Goal: Task Accomplishment & Management: Use online tool/utility

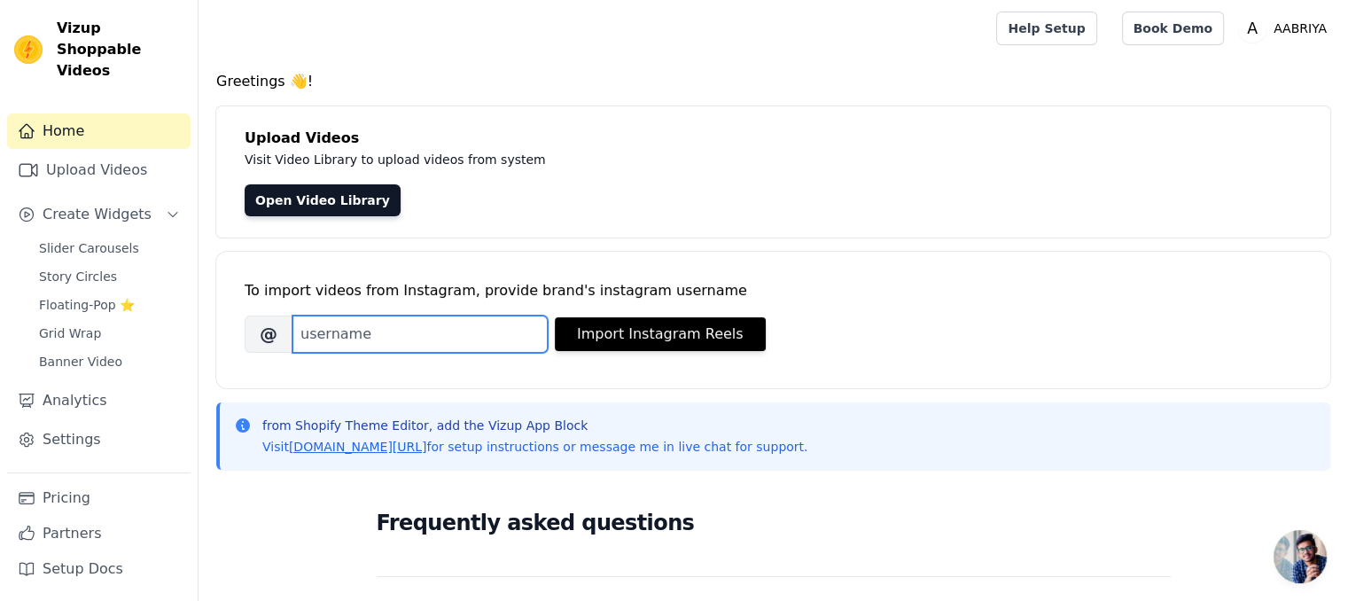
click at [373, 320] on input "Brand's Instagram Username" at bounding box center [420, 334] width 255 height 37
type input "a"
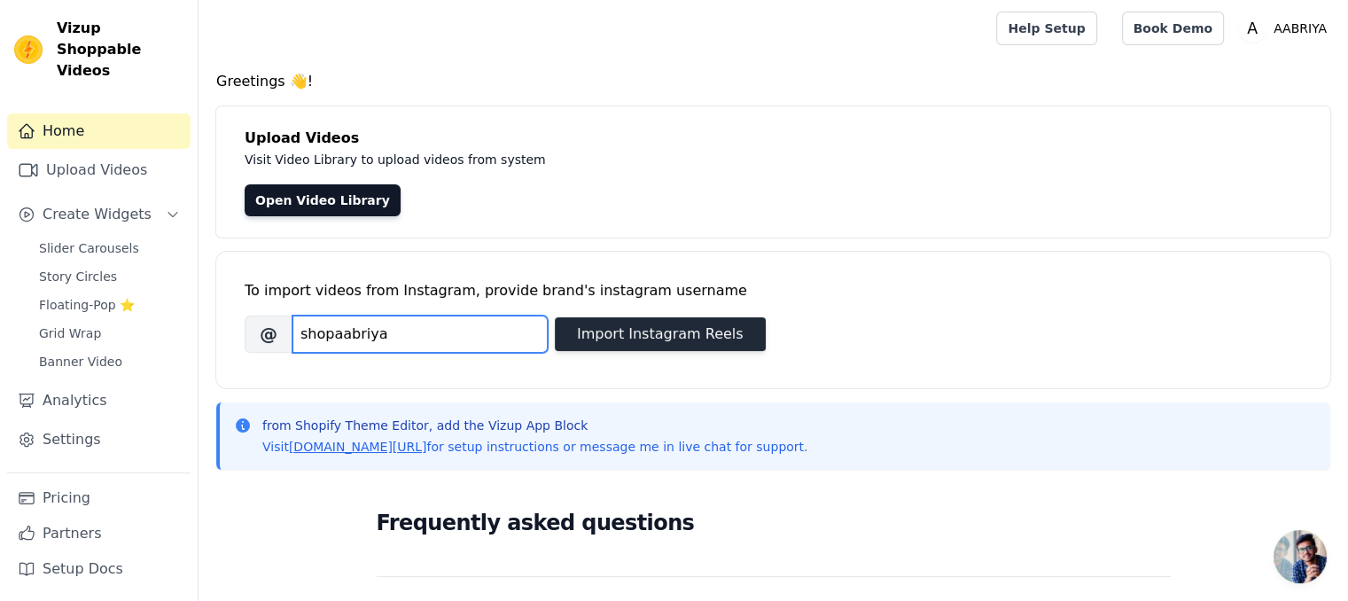
type input "shopaabriya"
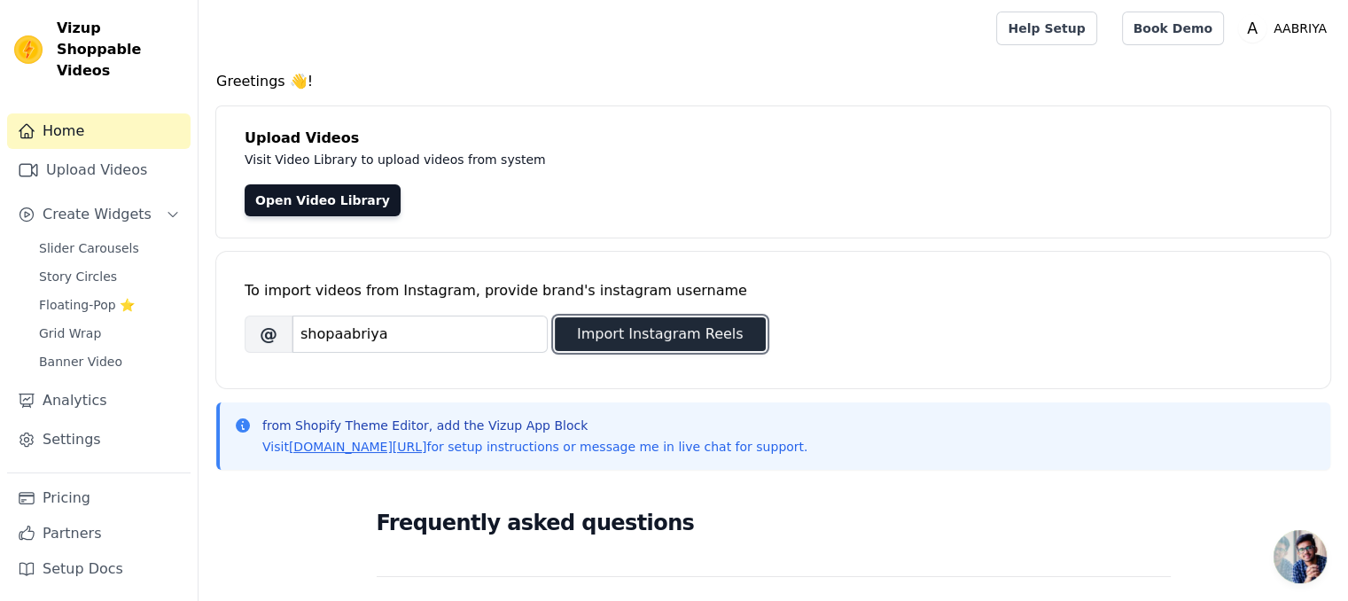
click at [572, 331] on button "Import Instagram Reels" at bounding box center [660, 334] width 211 height 34
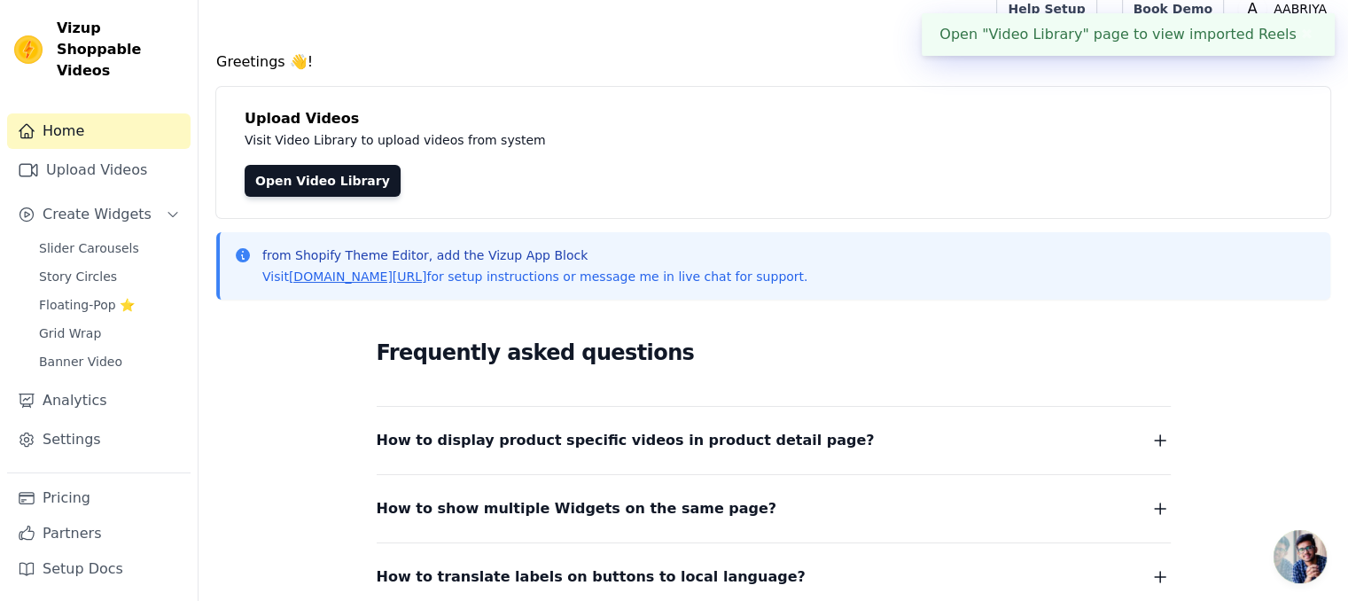
scroll to position [27, 0]
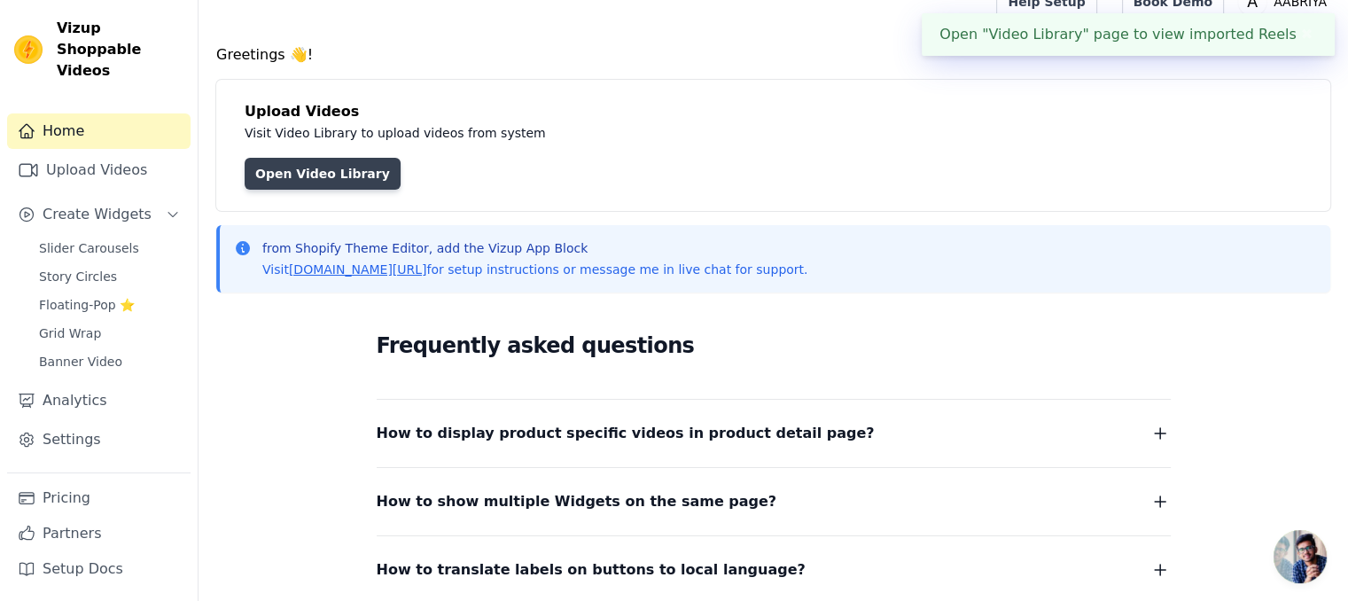
click at [332, 182] on link "Open Video Library" at bounding box center [323, 174] width 156 height 32
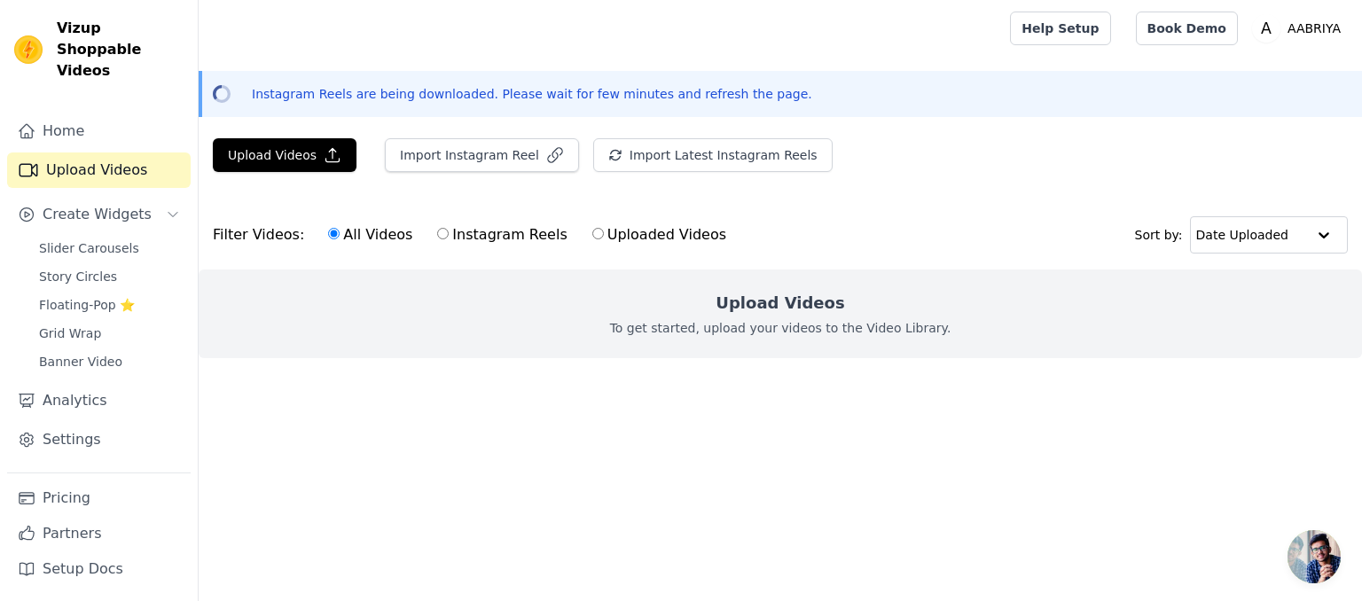
click at [457, 237] on label "Instagram Reels" at bounding box center [501, 234] width 131 height 23
click at [449, 237] on input "Instagram Reels" at bounding box center [443, 234] width 12 height 12
radio input "true"
drag, startPoint x: 672, startPoint y: 302, endPoint x: 810, endPoint y: 316, distance: 139.0
click at [810, 316] on div "Upload Videos To get started, upload your videos to the Video Library." at bounding box center [780, 313] width 1163 height 89
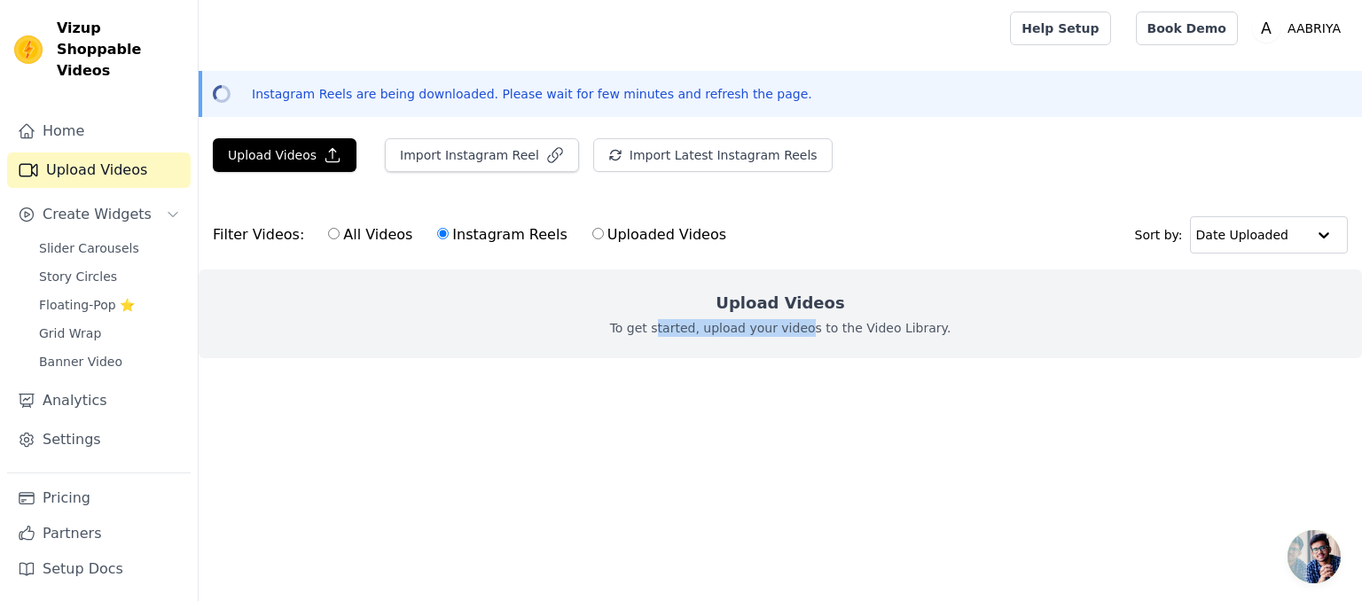
click at [810, 316] on div "Upload Videos To get started, upload your videos to the Video Library." at bounding box center [780, 313] width 1163 height 89
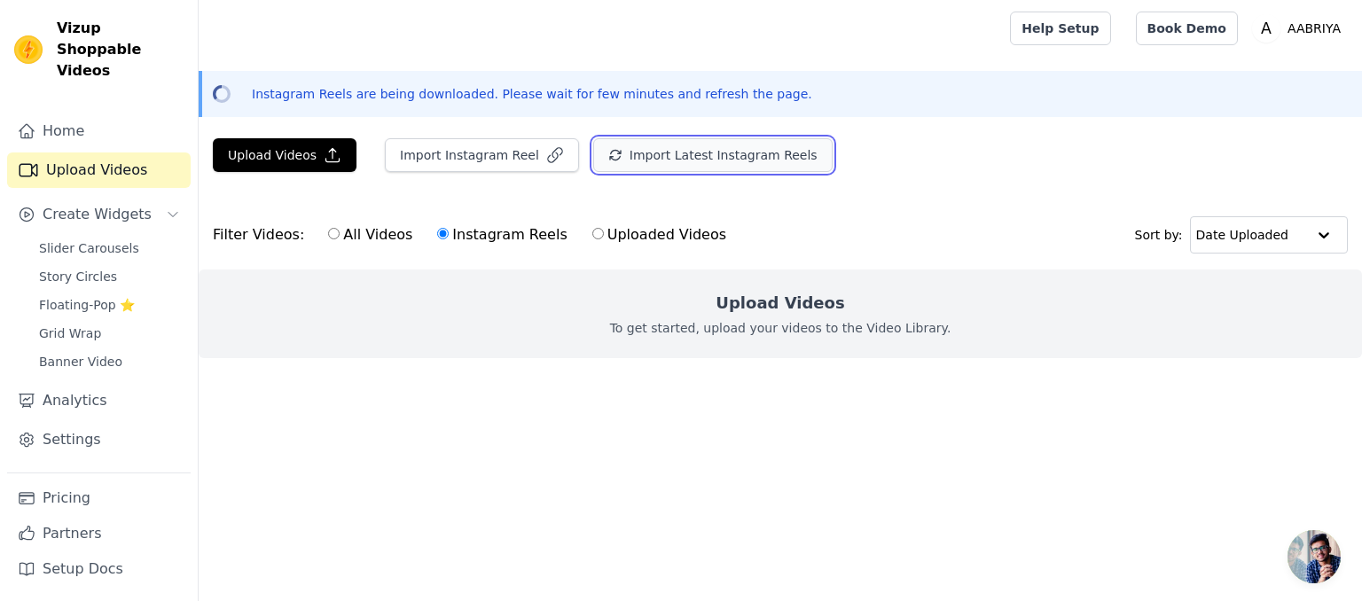
click at [628, 146] on button "Import Latest Instagram Reels" at bounding box center [712, 155] width 239 height 34
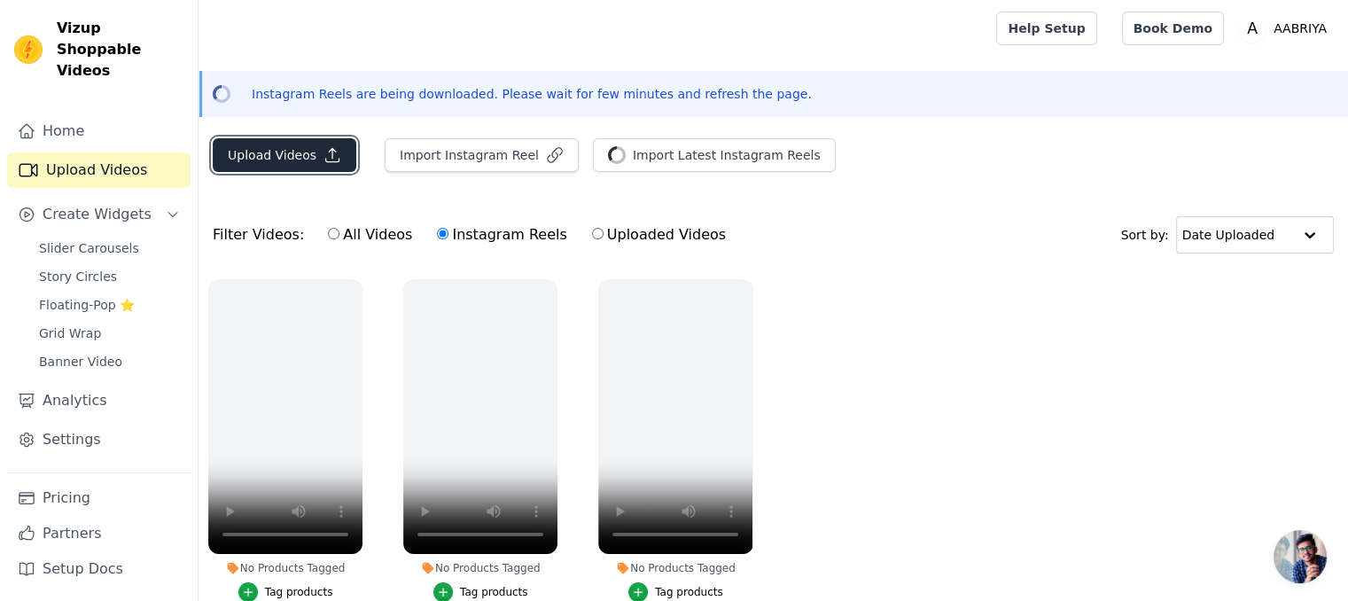
click at [308, 144] on button "Upload Videos" at bounding box center [285, 155] width 144 height 34
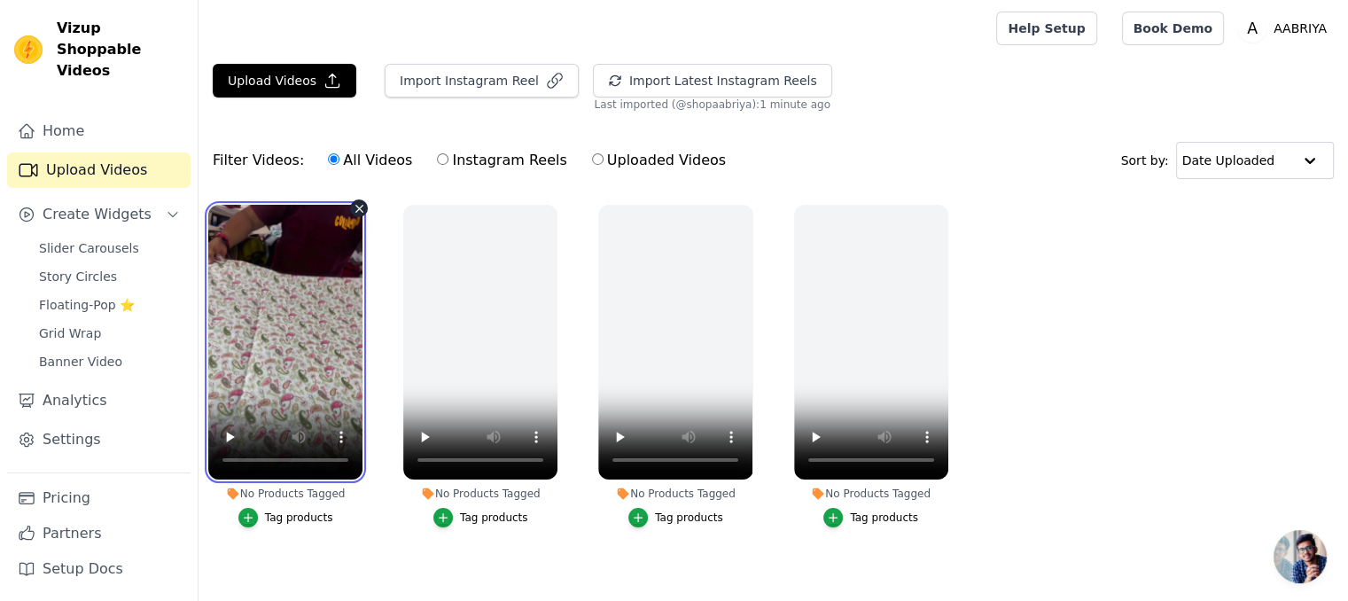
click at [312, 224] on video at bounding box center [285, 342] width 154 height 275
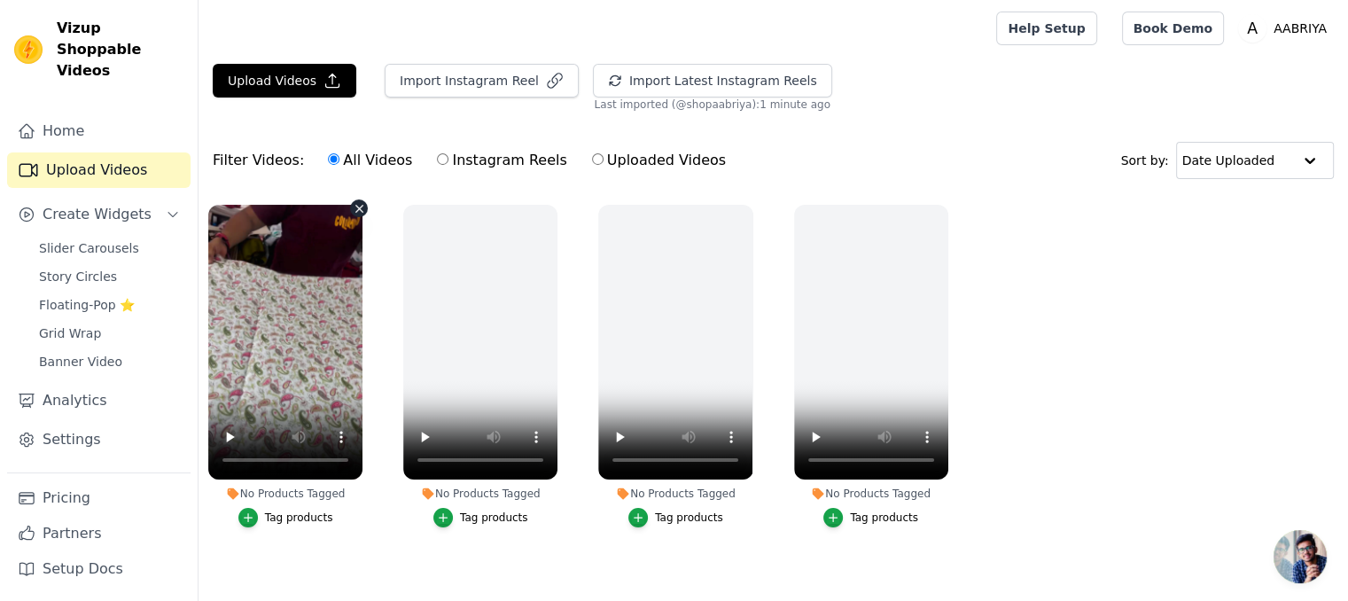
scroll to position [5, 0]
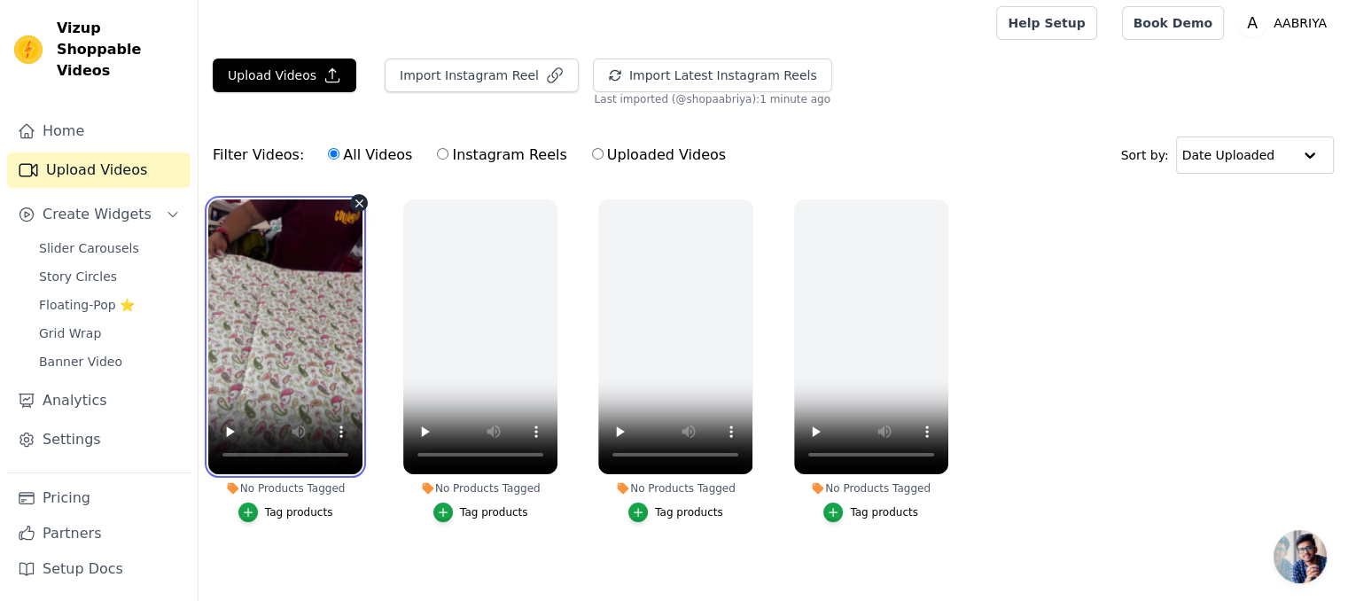
click at [291, 284] on video at bounding box center [285, 336] width 154 height 275
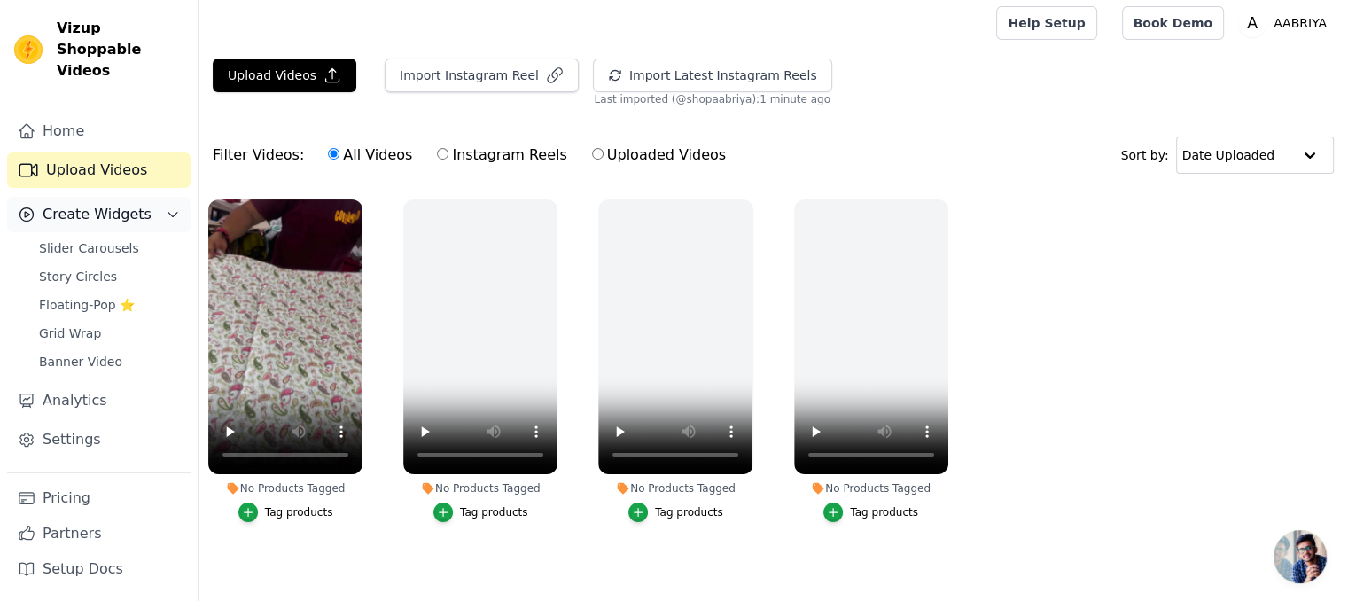
click at [96, 197] on button "Create Widgets" at bounding box center [99, 214] width 184 height 35
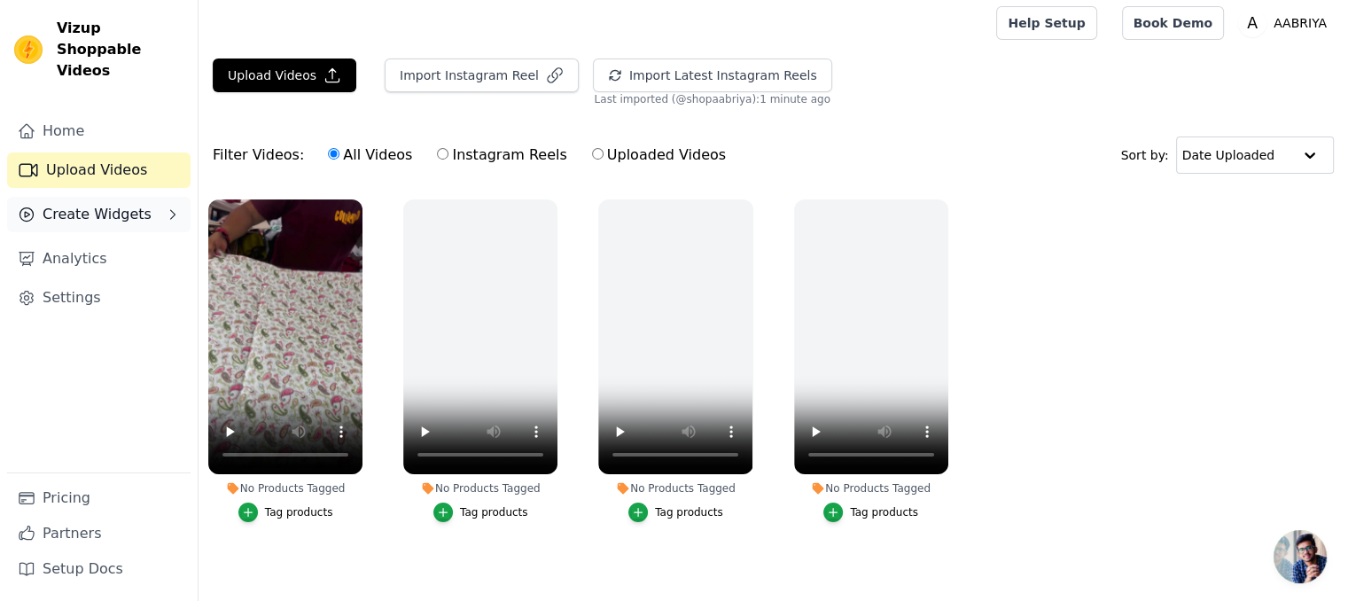
click at [93, 204] on span "Create Widgets" at bounding box center [97, 214] width 109 height 21
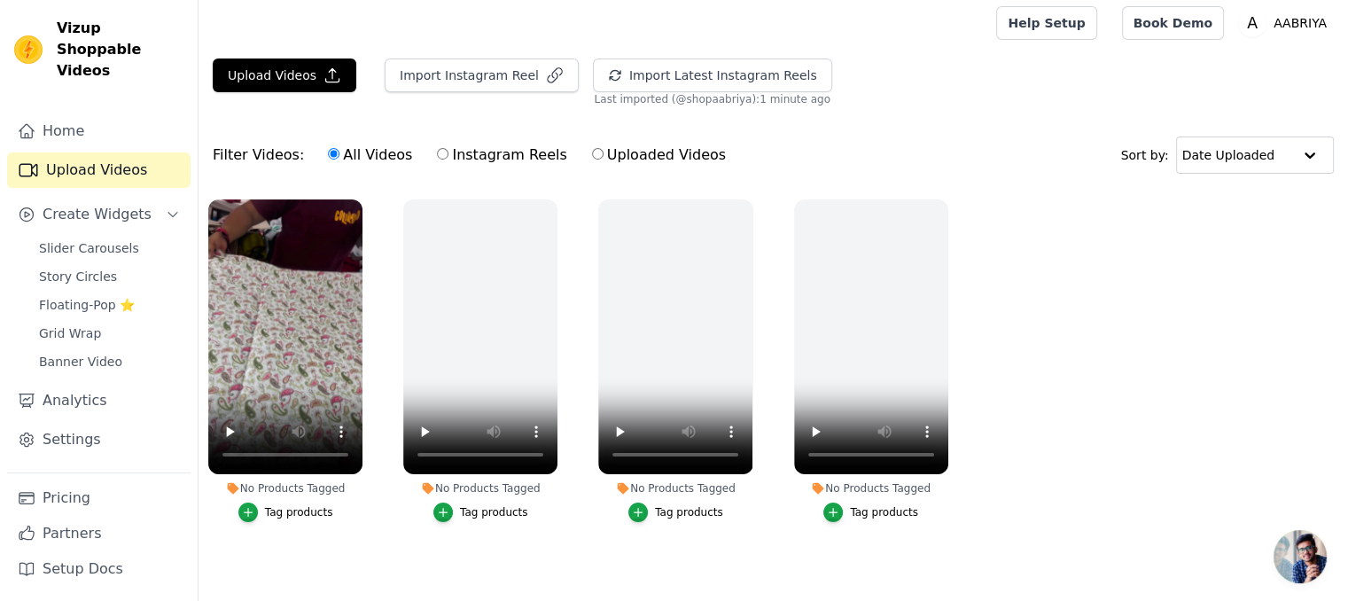
click at [94, 214] on div "Home Upload Videos Create Widgets Slider Carousels Story Circles Floating-Pop ⭐…" at bounding box center [99, 292] width 184 height 359
click at [93, 239] on span "Slider Carousels" at bounding box center [89, 248] width 100 height 18
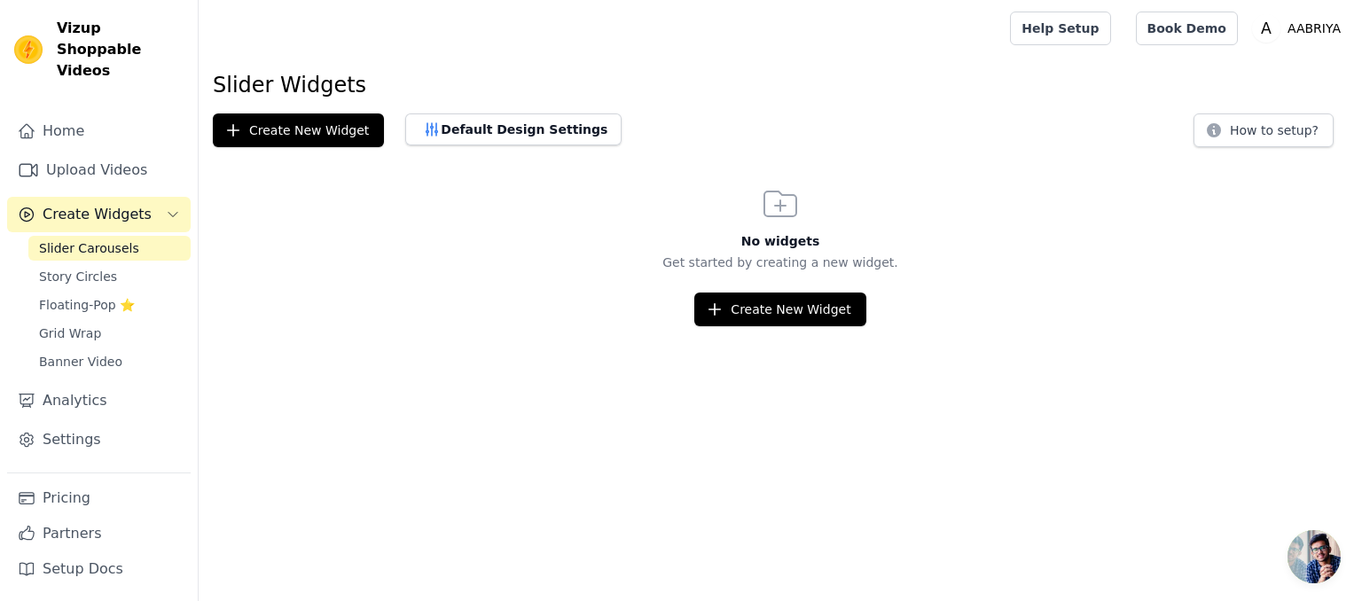
click at [92, 264] on link "Story Circles" at bounding box center [109, 276] width 162 height 25
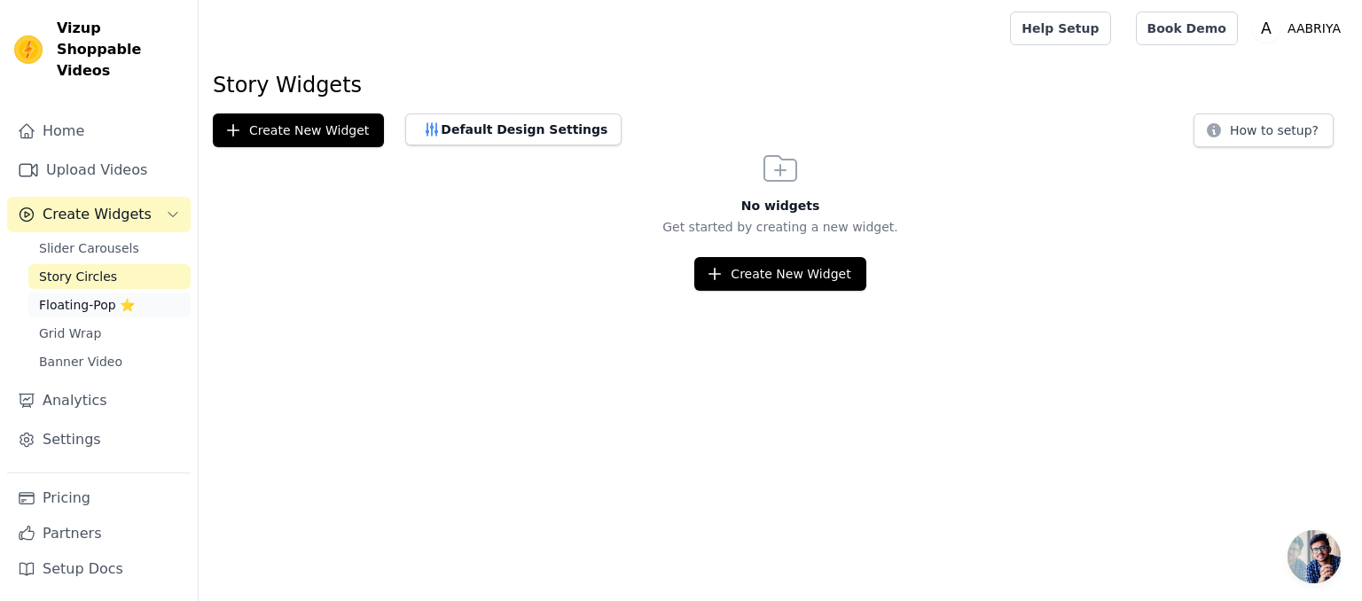
click at [82, 296] on span "Floating-Pop ⭐" at bounding box center [87, 305] width 96 height 18
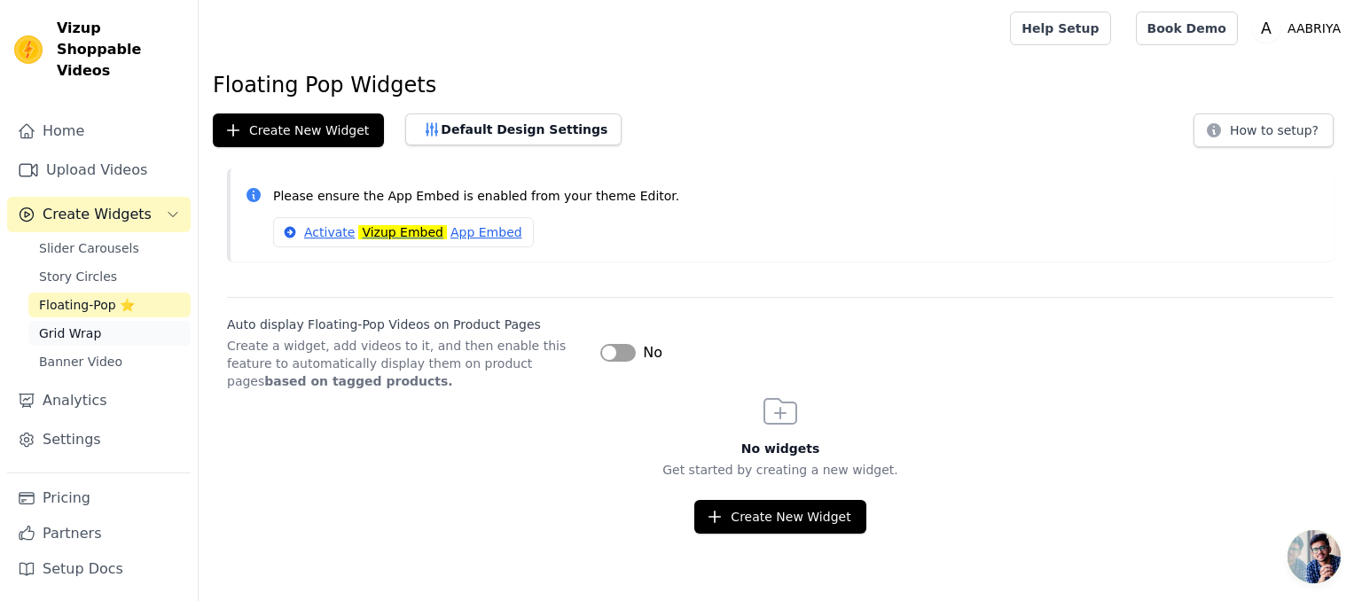
click at [59, 321] on link "Grid Wrap" at bounding box center [109, 333] width 162 height 25
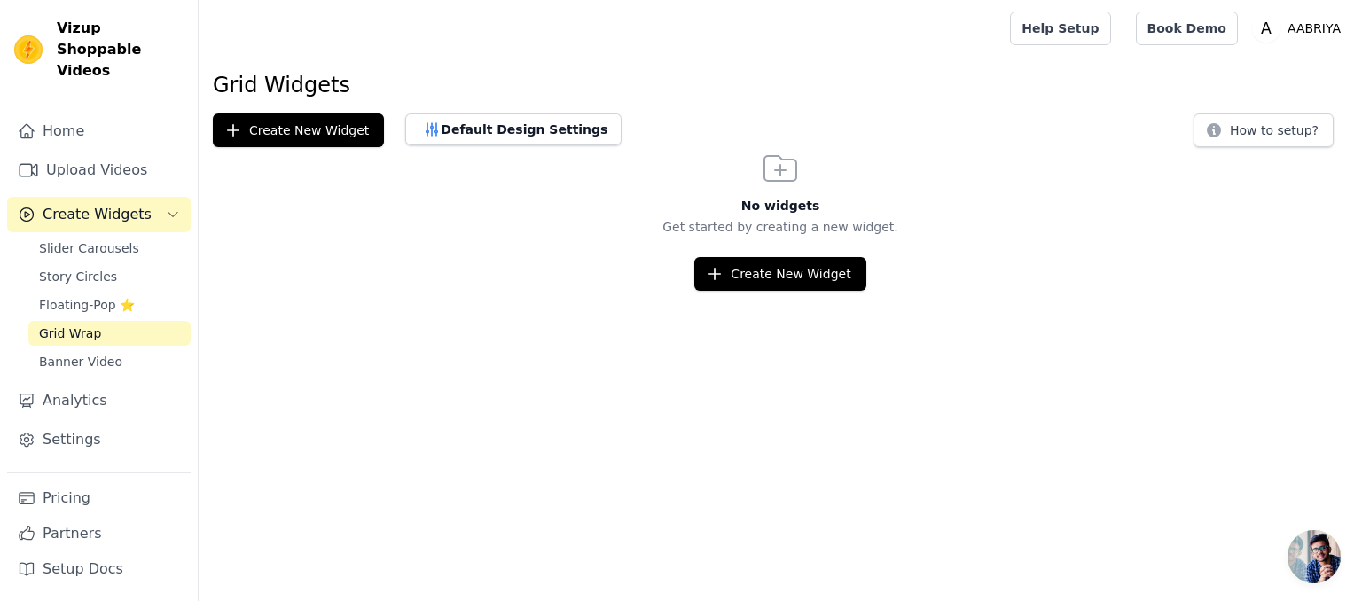
click at [74, 324] on span "Grid Wrap" at bounding box center [70, 333] width 62 height 18
click at [85, 353] on span "Banner Video" at bounding box center [80, 362] width 83 height 18
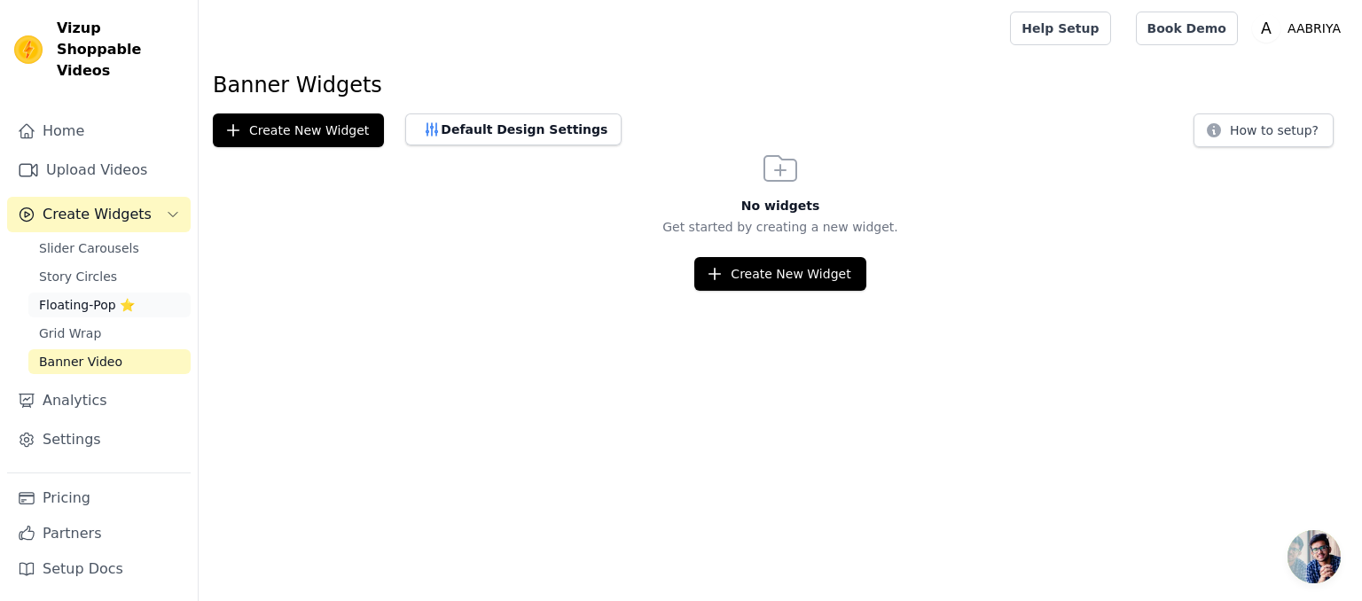
click at [125, 296] on span "Floating-Pop ⭐" at bounding box center [87, 305] width 96 height 18
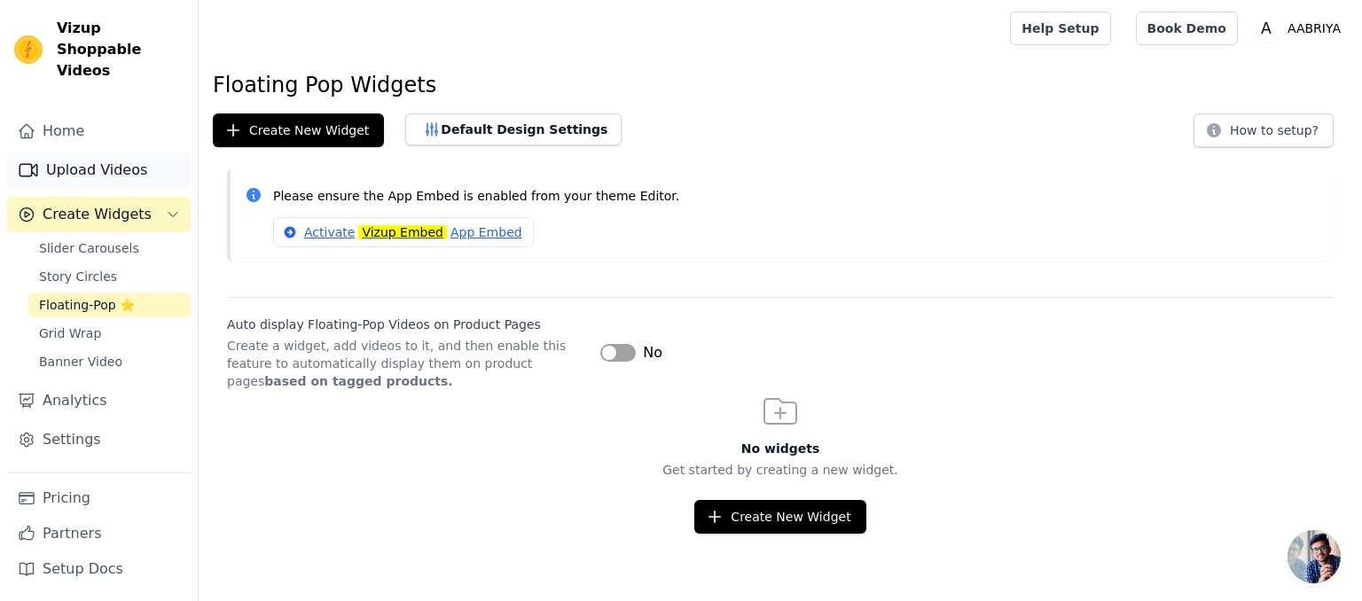
click at [82, 152] on link "Upload Videos" at bounding box center [99, 169] width 184 height 35
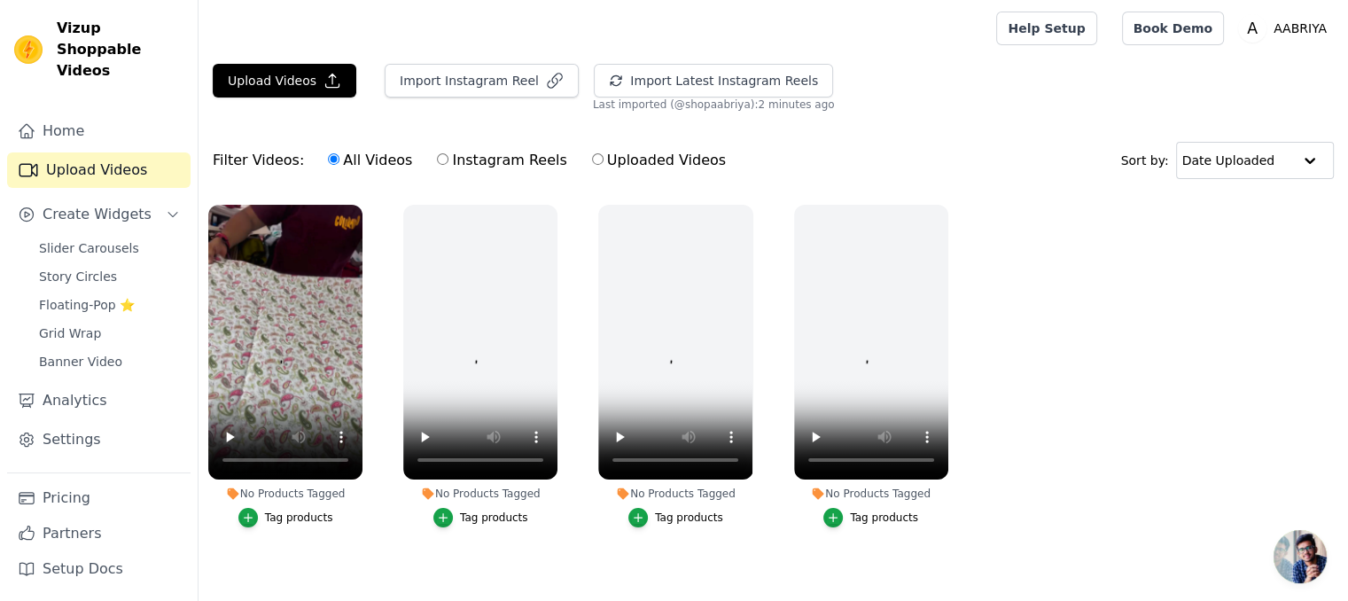
click at [377, 133] on div "Filter Videos: All Videos Instagram Reels Uploaded Videos Sort by: Date Uploaded" at bounding box center [774, 160] width 1150 height 69
click at [149, 197] on button "Create Widgets" at bounding box center [99, 214] width 184 height 35
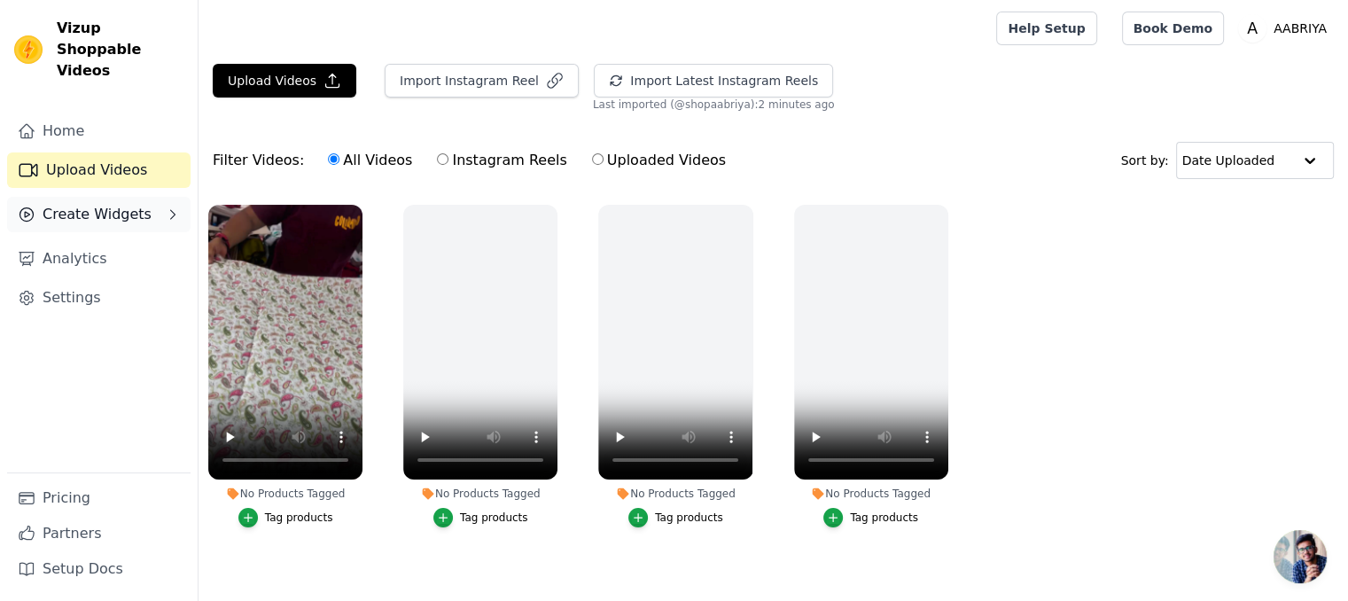
click at [149, 197] on button "Create Widgets" at bounding box center [99, 214] width 184 height 35
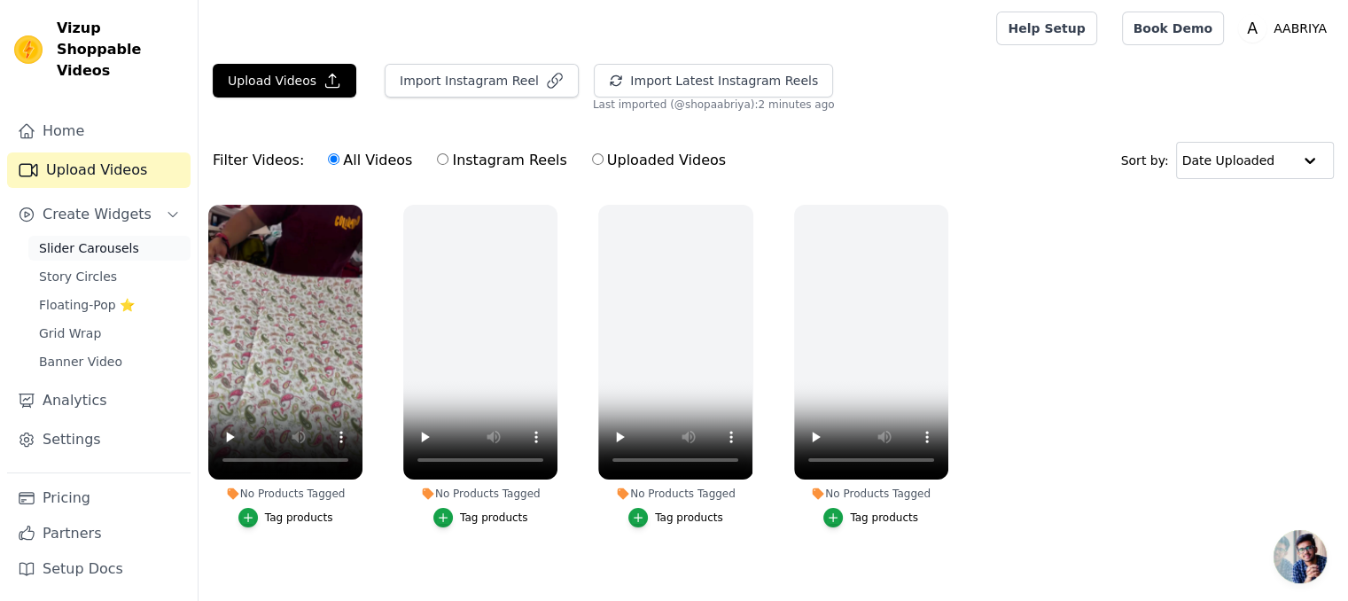
click at [115, 239] on span "Slider Carousels" at bounding box center [89, 248] width 100 height 18
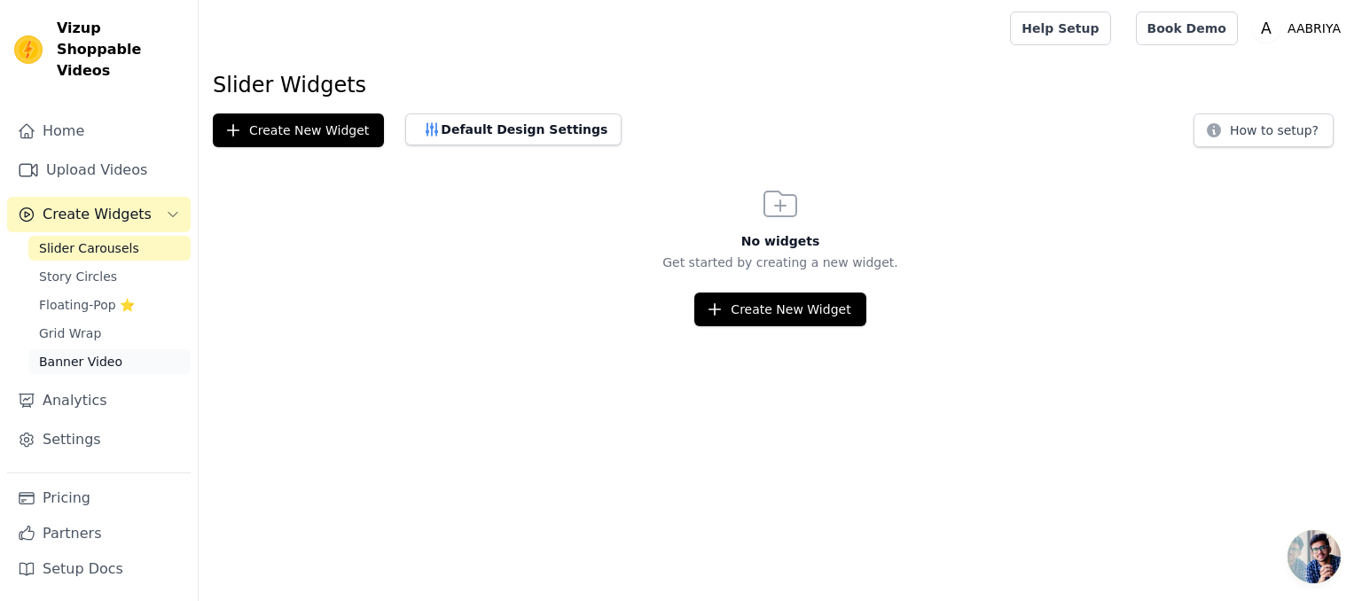
click at [88, 353] on span "Banner Video" at bounding box center [80, 362] width 83 height 18
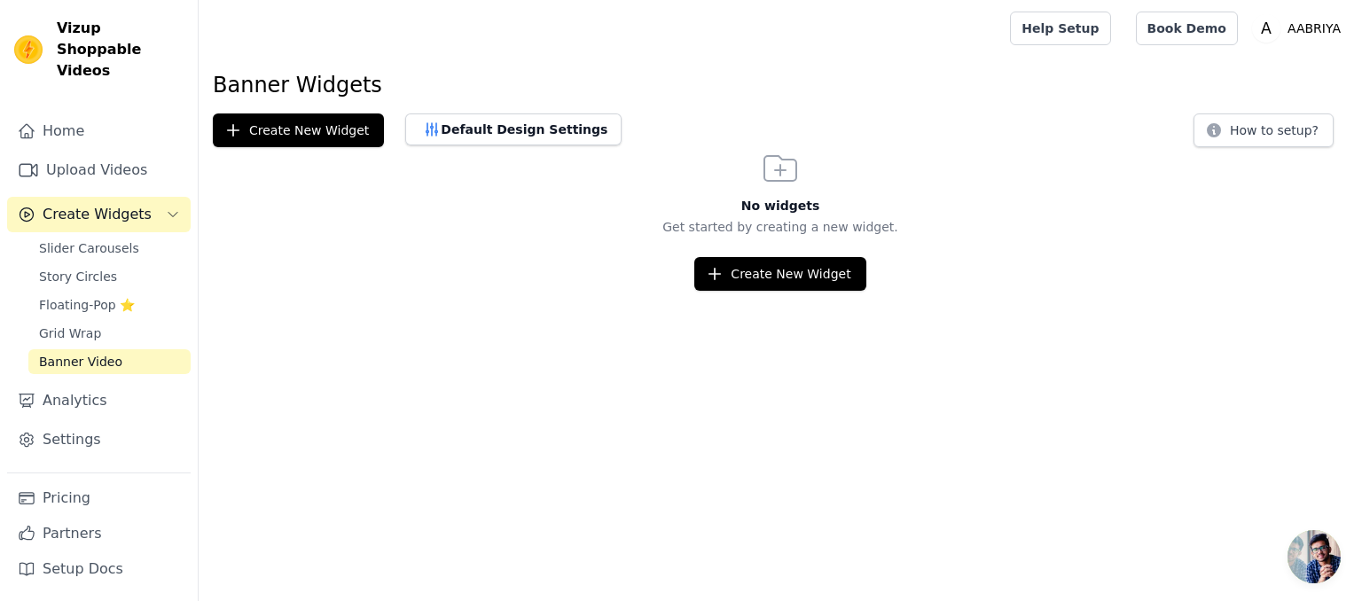
click at [692, 272] on div "Create New Widget" at bounding box center [780, 274] width 1163 height 34
click at [706, 271] on button "Create New Widget" at bounding box center [779, 274] width 171 height 34
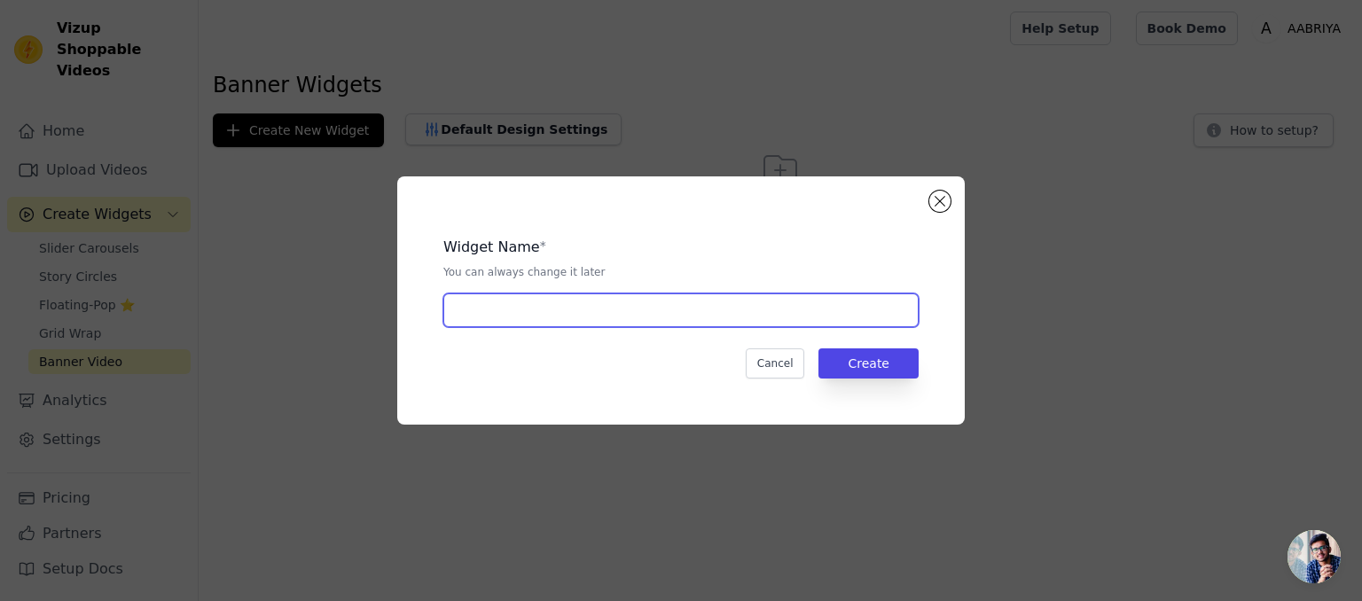
click at [610, 320] on input "text" at bounding box center [680, 310] width 475 height 34
type input "aabriya"
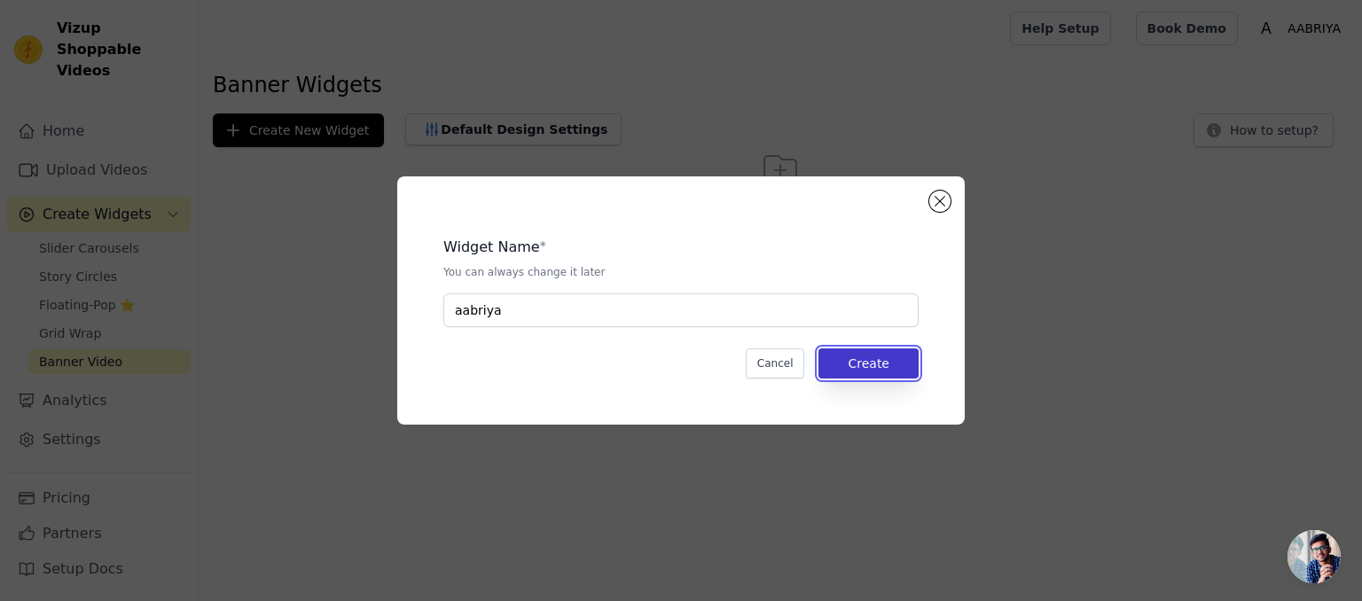
click at [839, 351] on button "Create" at bounding box center [868, 363] width 100 height 30
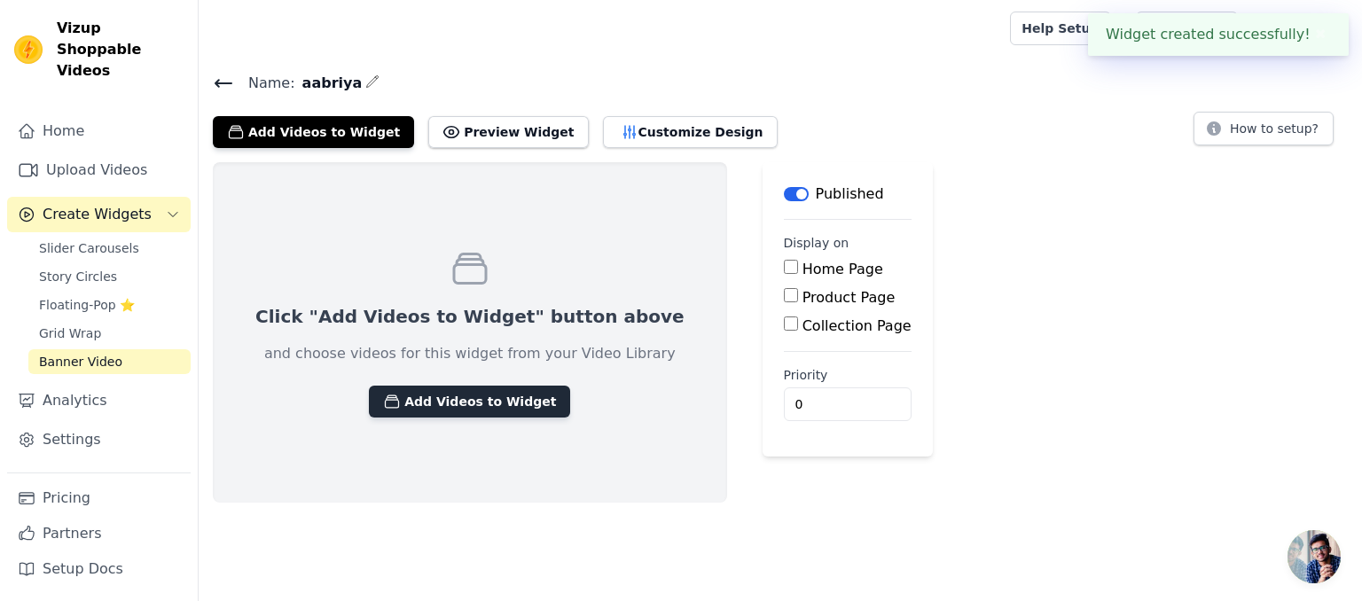
click at [465, 405] on button "Add Videos to Widget" at bounding box center [469, 402] width 201 height 32
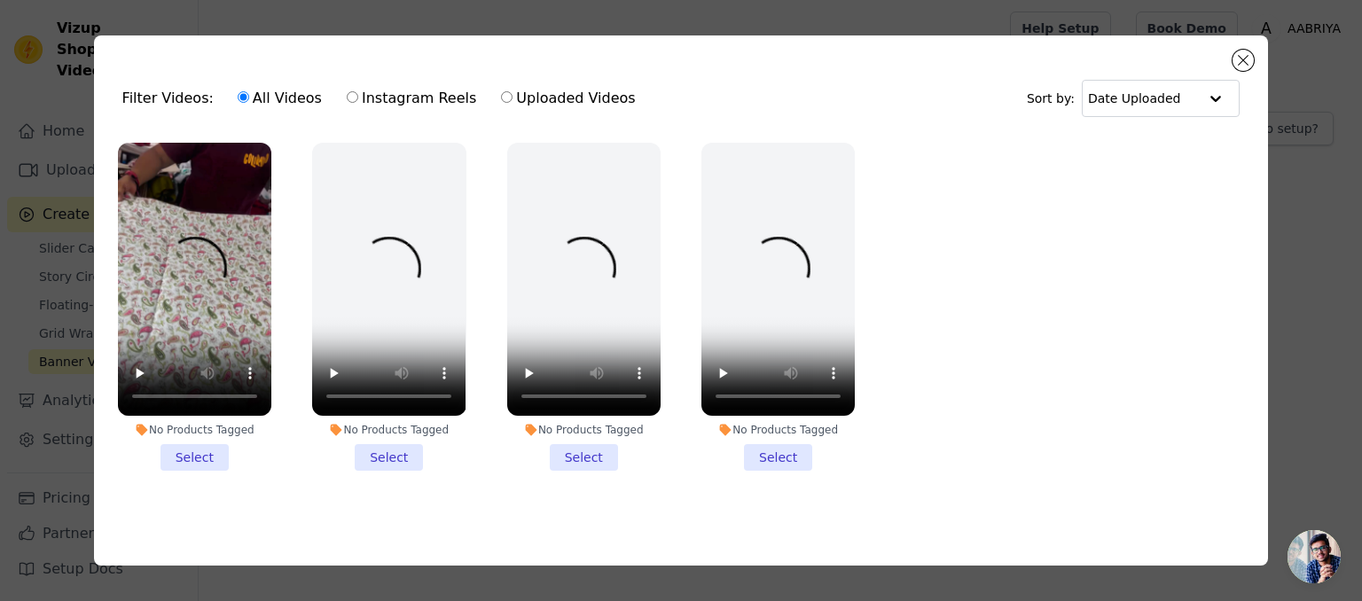
click at [208, 457] on li "No Products Tagged Select" at bounding box center [194, 307] width 153 height 328
click at [0, 0] on input "No Products Tagged Select" at bounding box center [0, 0] width 0 height 0
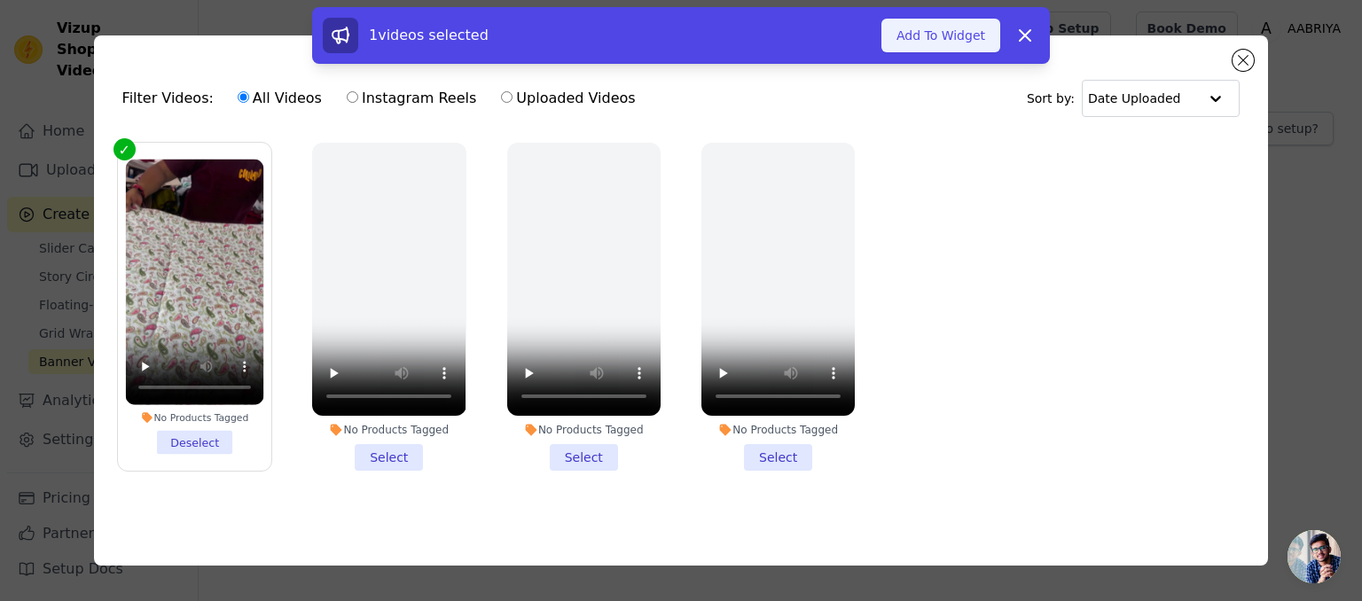
click at [943, 43] on button "Add To Widget" at bounding box center [940, 36] width 119 height 34
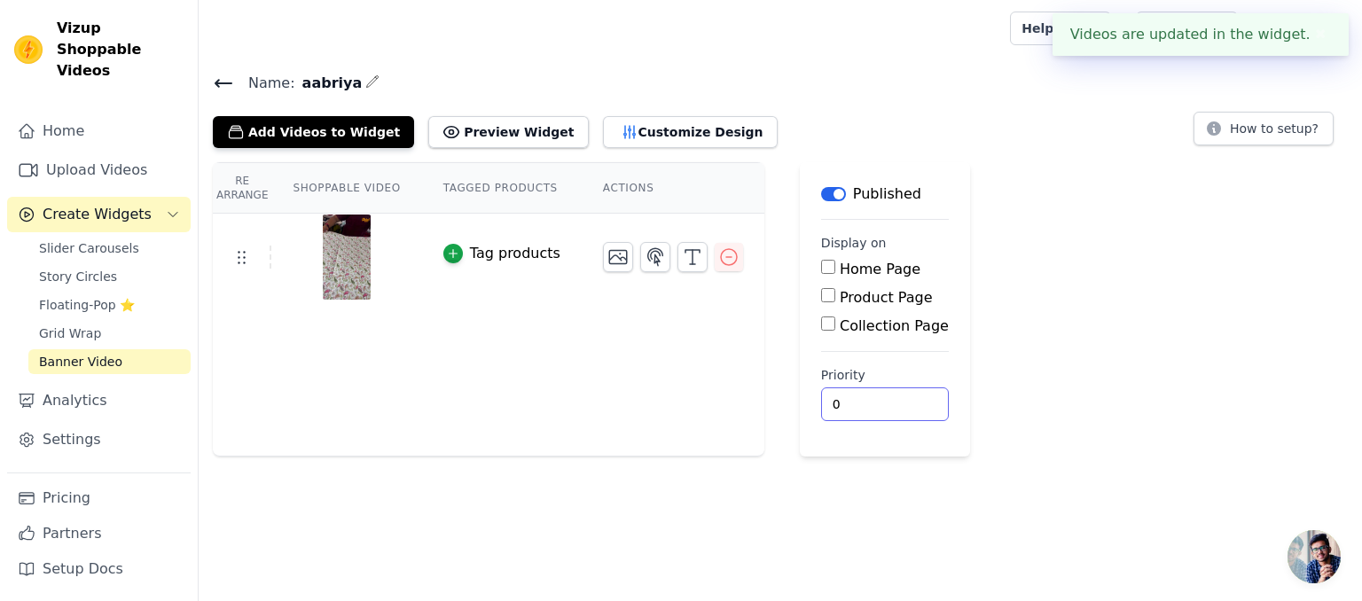
click at [841, 397] on input "0" at bounding box center [885, 404] width 128 height 34
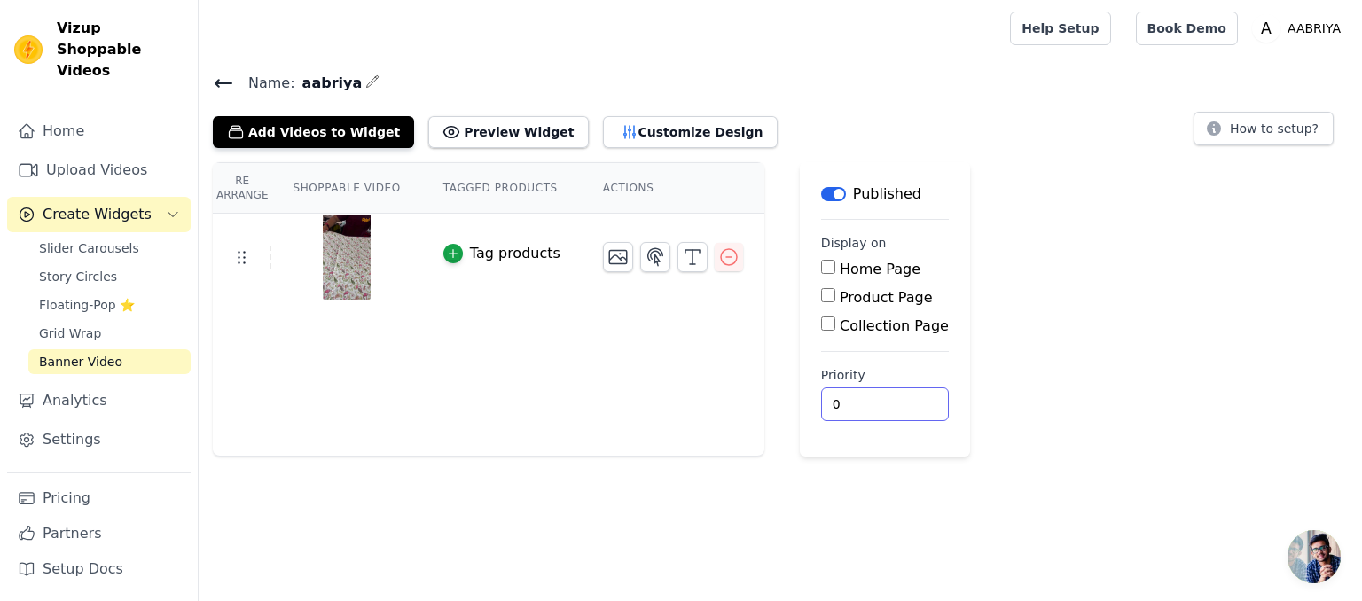
click at [869, 405] on input "0" at bounding box center [885, 404] width 128 height 34
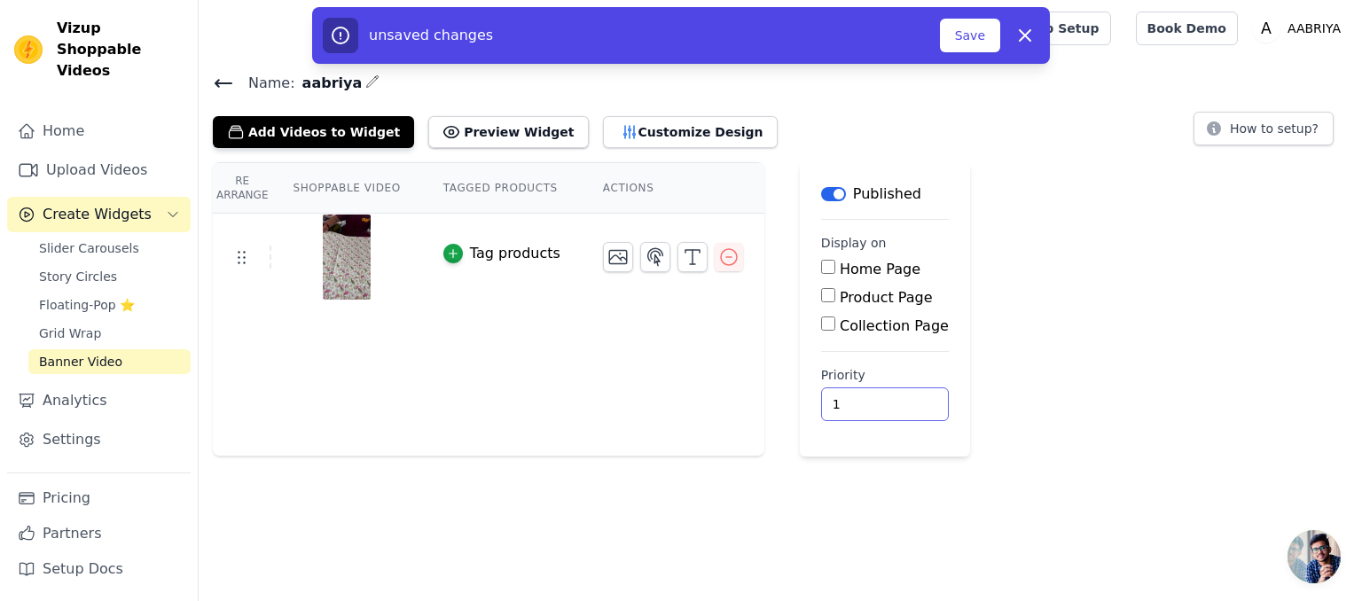
type input "1"
click at [873, 393] on input "1" at bounding box center [885, 404] width 128 height 34
click at [977, 28] on button "Save" at bounding box center [970, 36] width 60 height 34
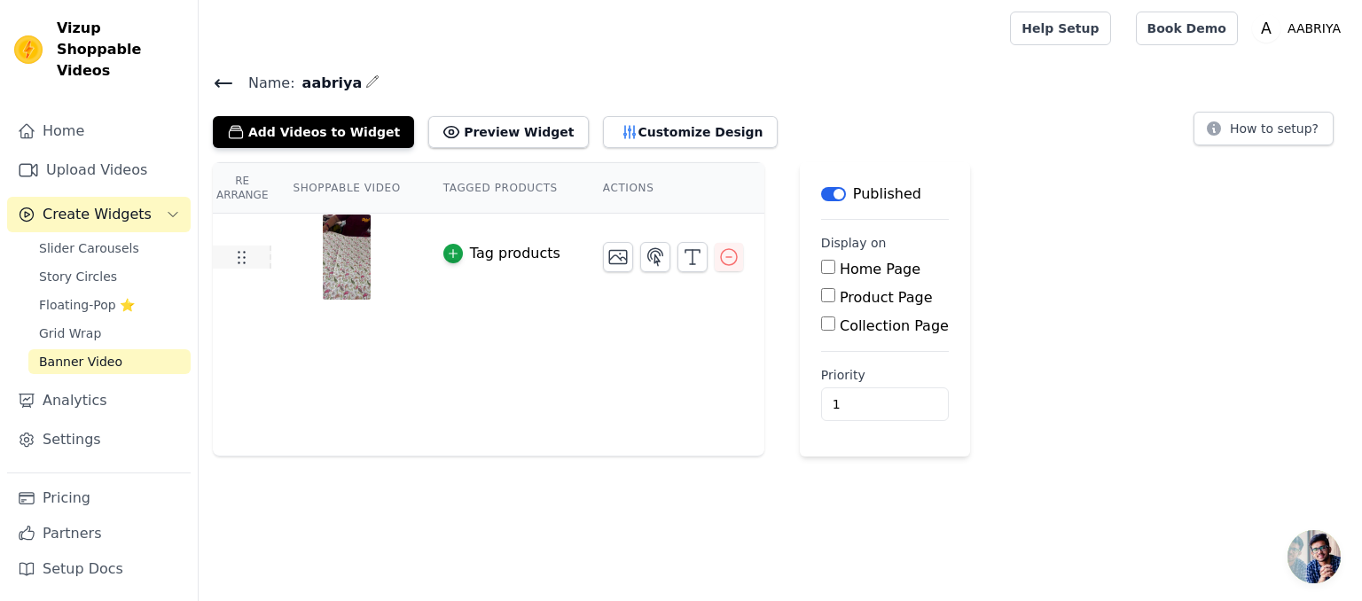
click at [236, 260] on icon at bounding box center [240, 256] width 21 height 21
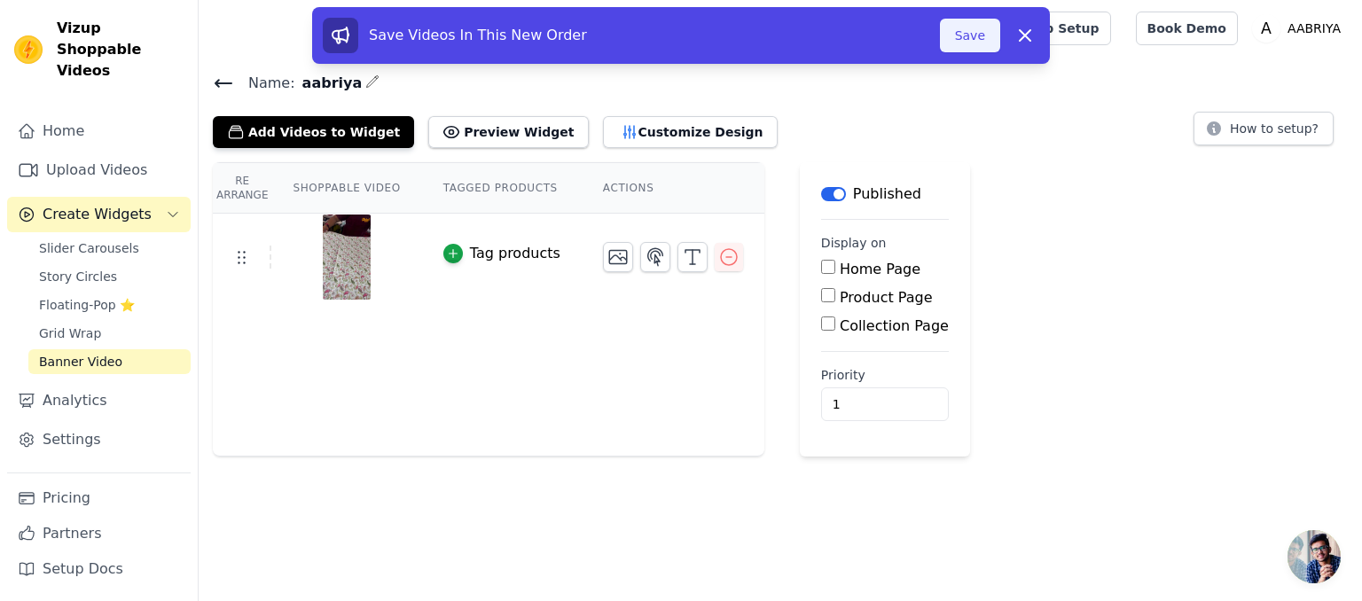
click at [959, 40] on button "Save" at bounding box center [970, 36] width 60 height 34
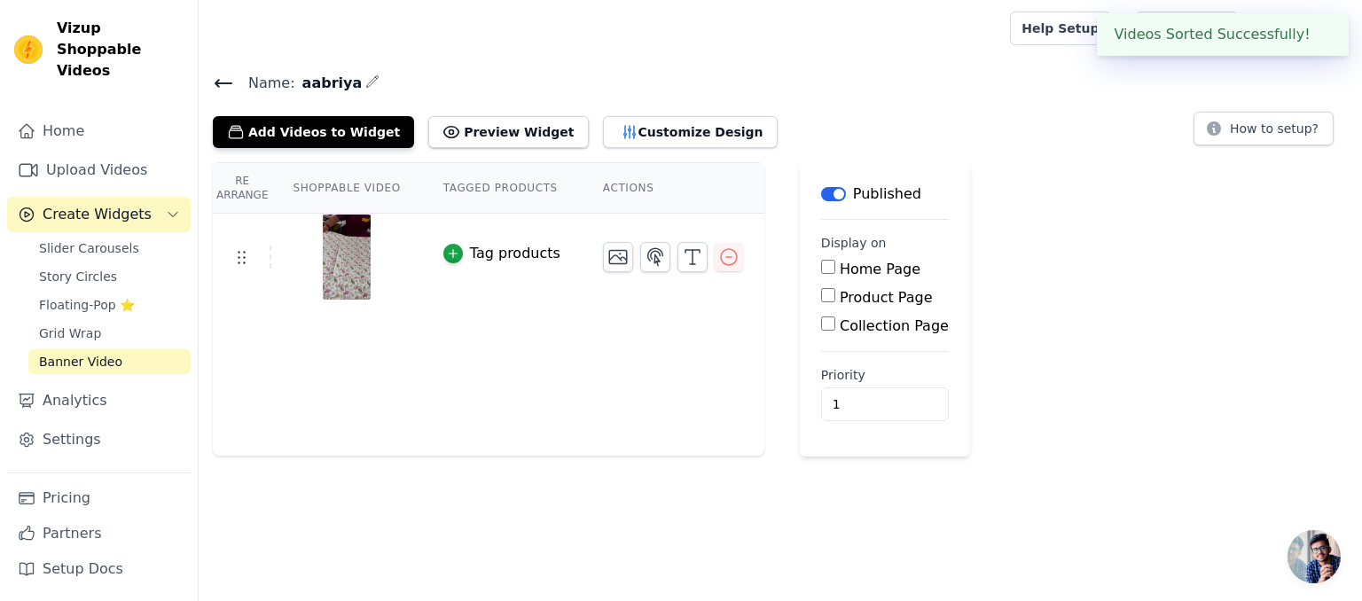
click at [1310, 37] on button "✖" at bounding box center [1320, 34] width 20 height 21
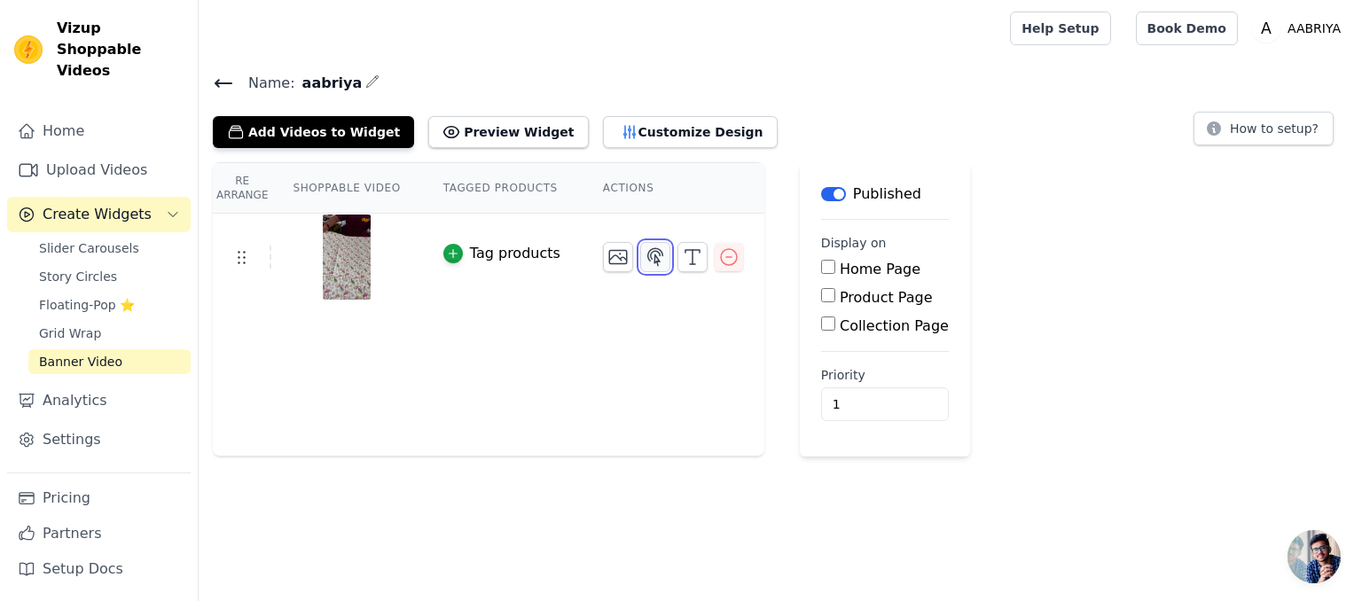
click at [648, 253] on icon "button" at bounding box center [655, 256] width 15 height 17
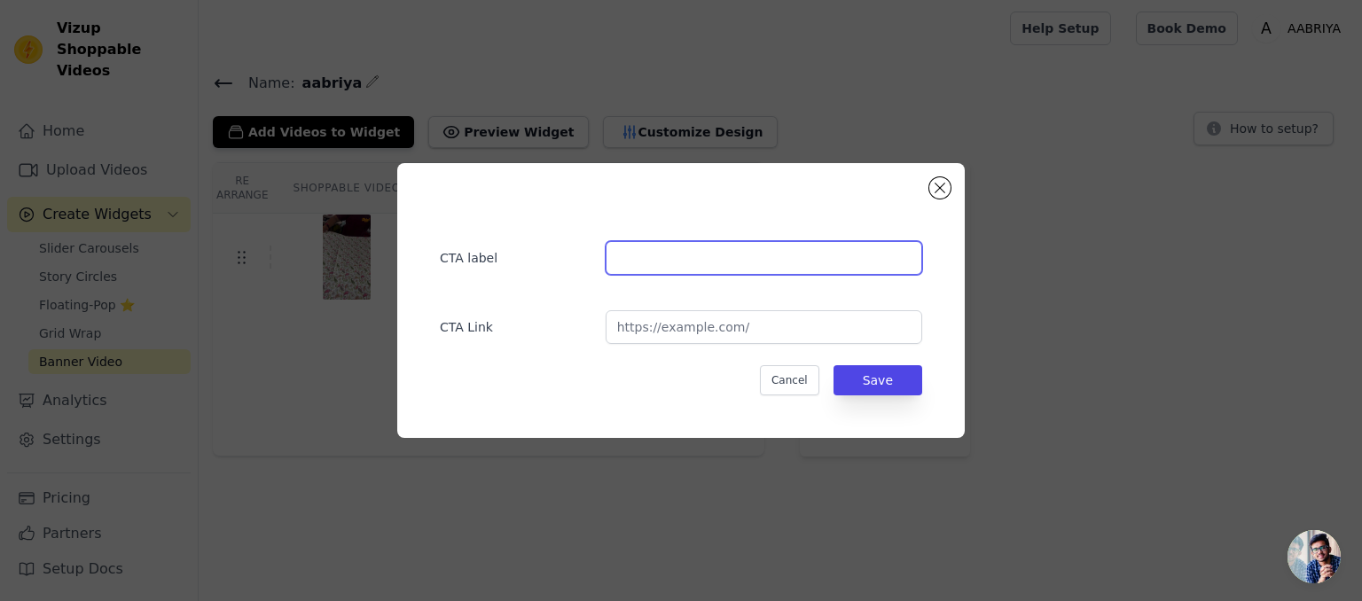
click at [633, 253] on input "text" at bounding box center [763, 258] width 316 height 34
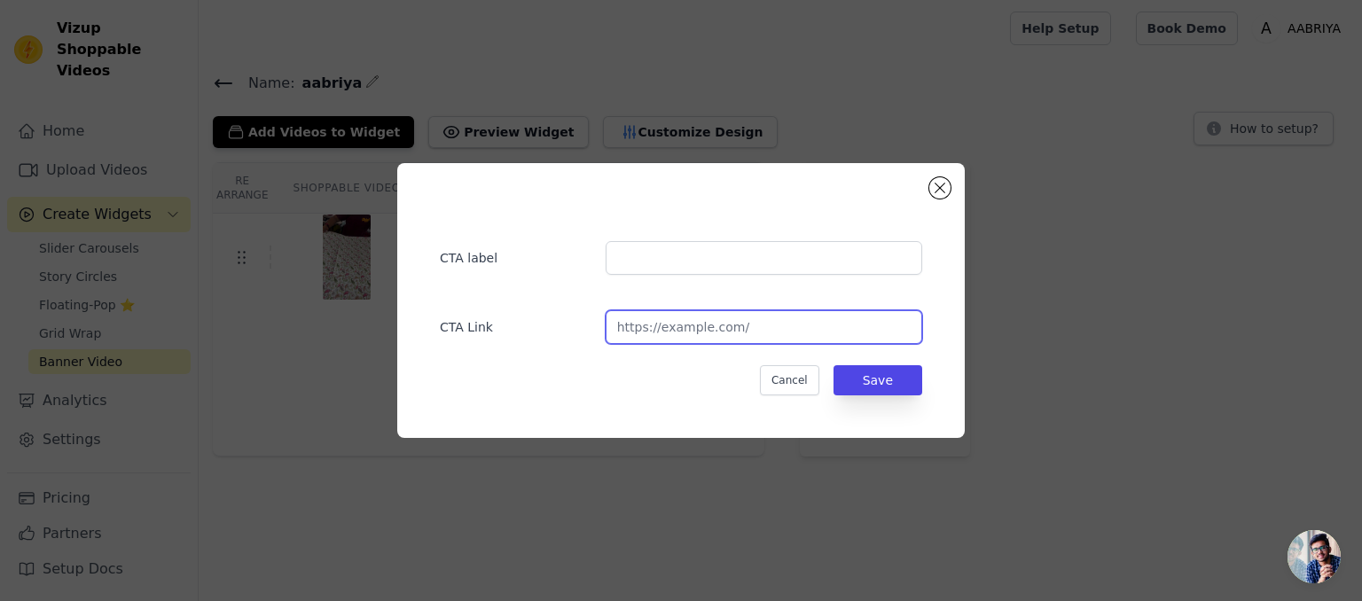
click at [656, 317] on input "url" at bounding box center [763, 327] width 316 height 34
click at [735, 308] on div "CTA Link" at bounding box center [681, 318] width 482 height 51
click at [710, 340] on input "url" at bounding box center [763, 327] width 316 height 34
click at [943, 185] on button "Close modal" at bounding box center [939, 187] width 21 height 21
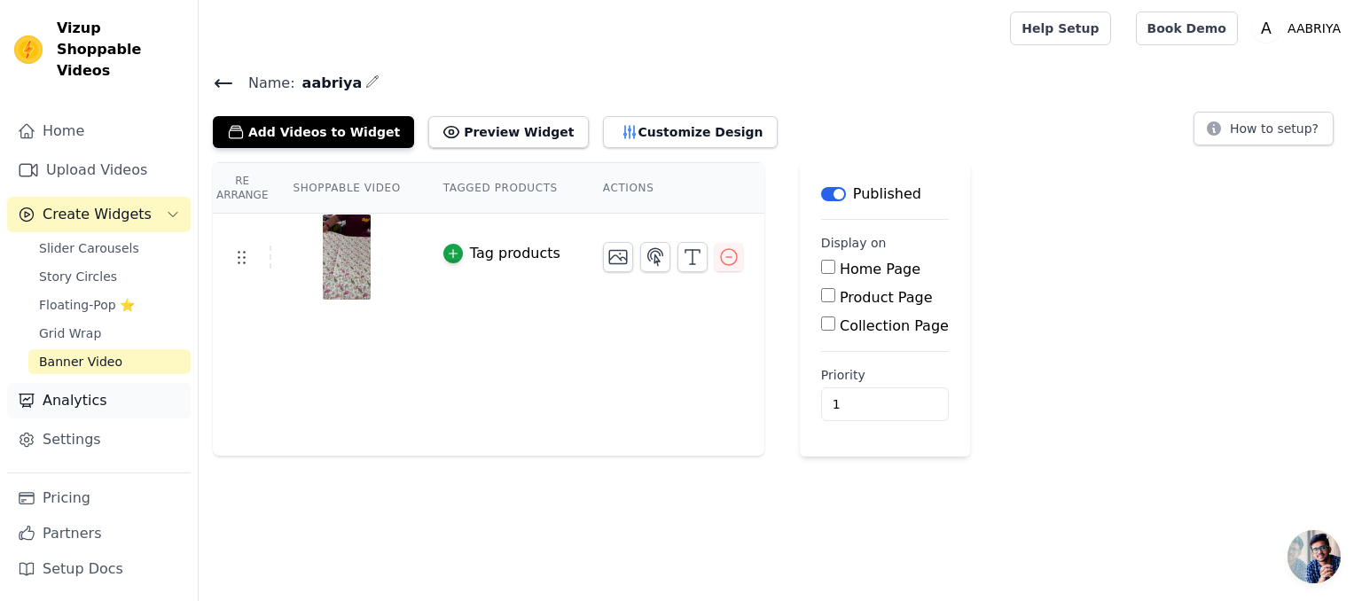
click at [147, 383] on link "Analytics" at bounding box center [99, 400] width 184 height 35
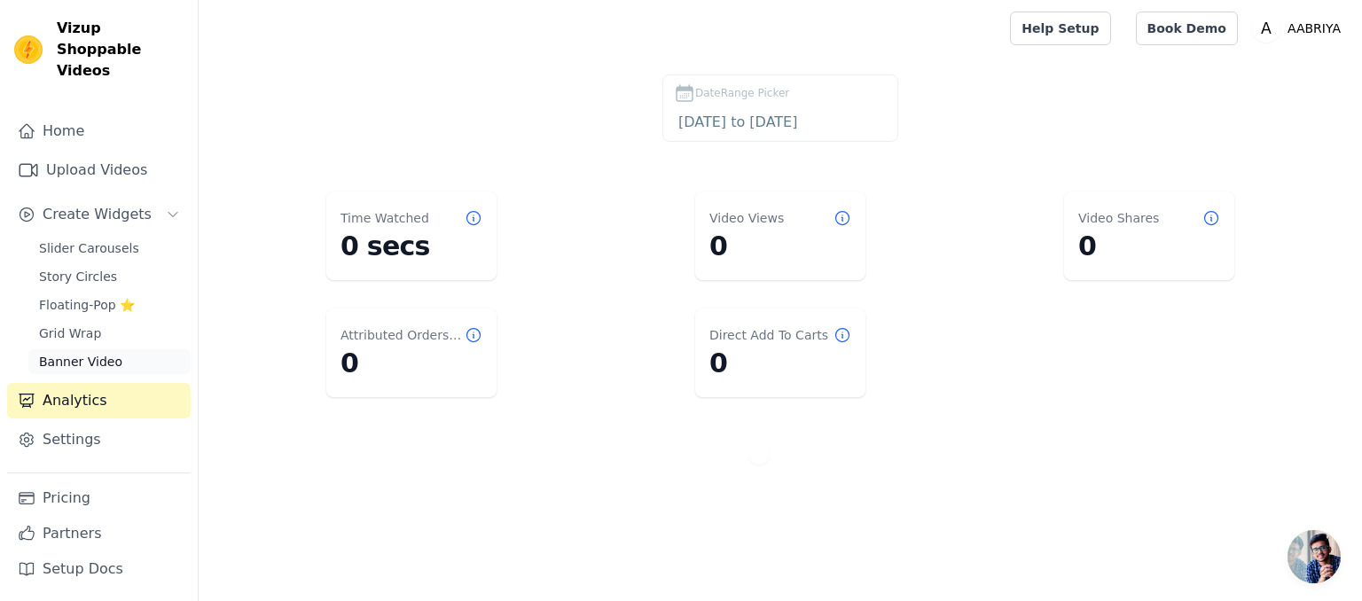
click at [98, 353] on span "Banner Video" at bounding box center [80, 362] width 83 height 18
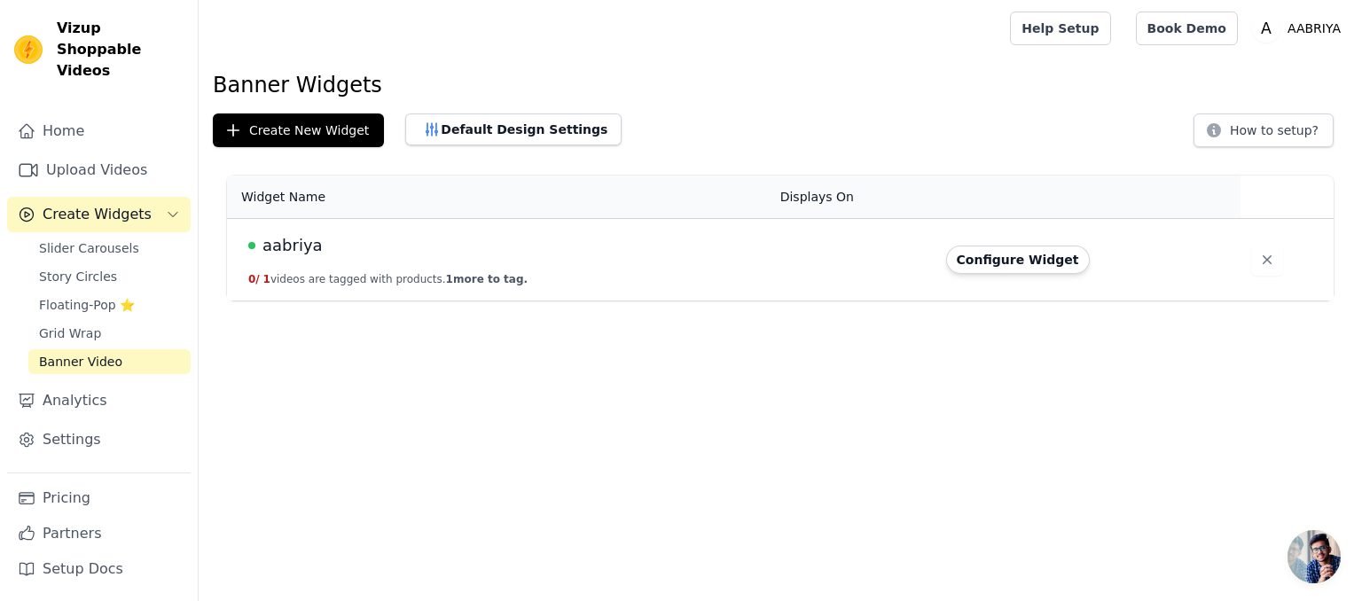
click at [943, 264] on td "Configure Widget" at bounding box center [1088, 260] width 306 height 82
click at [979, 260] on button "Configure Widget" at bounding box center [1018, 260] width 144 height 28
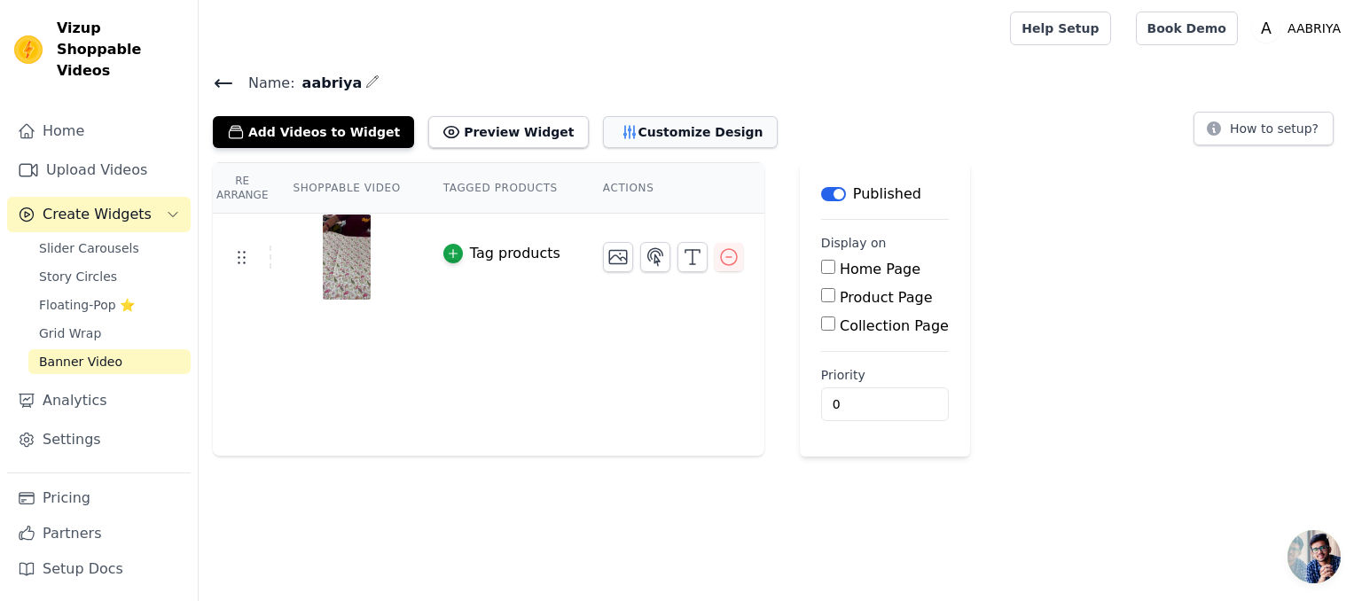
click at [610, 121] on button "Customize Design" at bounding box center [690, 132] width 175 height 32
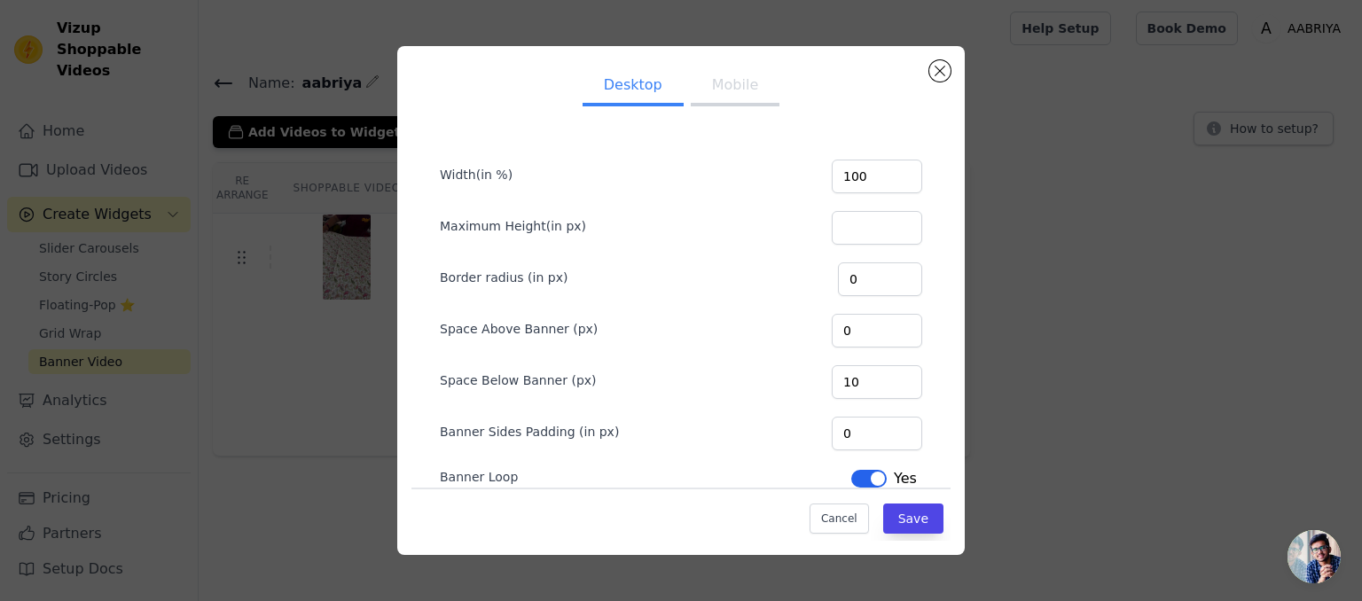
click at [734, 90] on button "Mobile" at bounding box center [735, 86] width 89 height 39
click at [945, 59] on div "Desktop Mobile Width(in %) 100 Maximum Height(in px) Border radius (in px) 0 Sp…" at bounding box center [680, 300] width 567 height 509
click at [883, 520] on button "Save" at bounding box center [913, 519] width 60 height 30
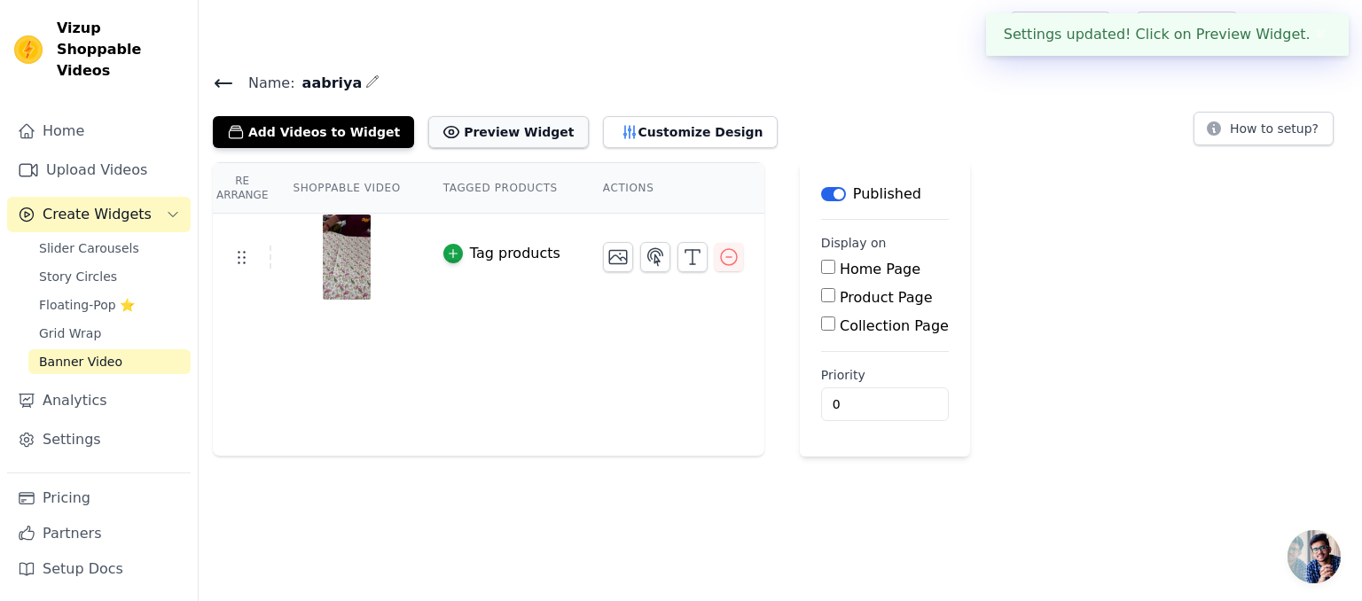
click at [500, 129] on button "Preview Widget" at bounding box center [508, 132] width 160 height 32
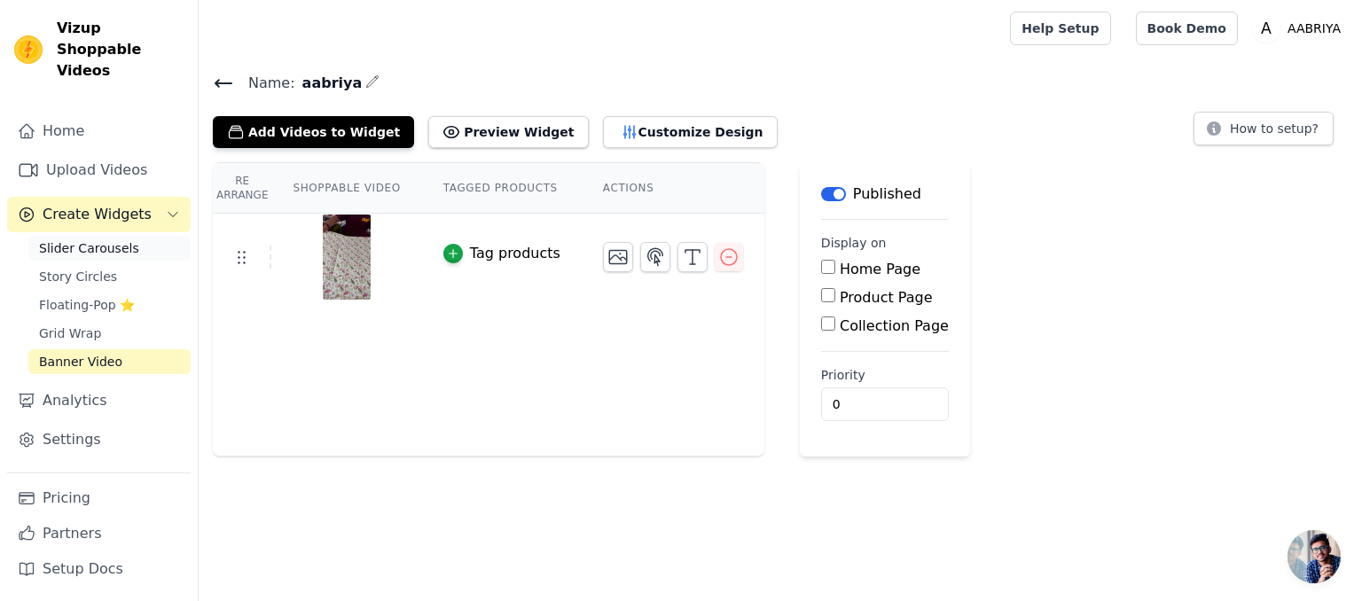
click at [88, 239] on span "Slider Carousels" at bounding box center [89, 248] width 100 height 18
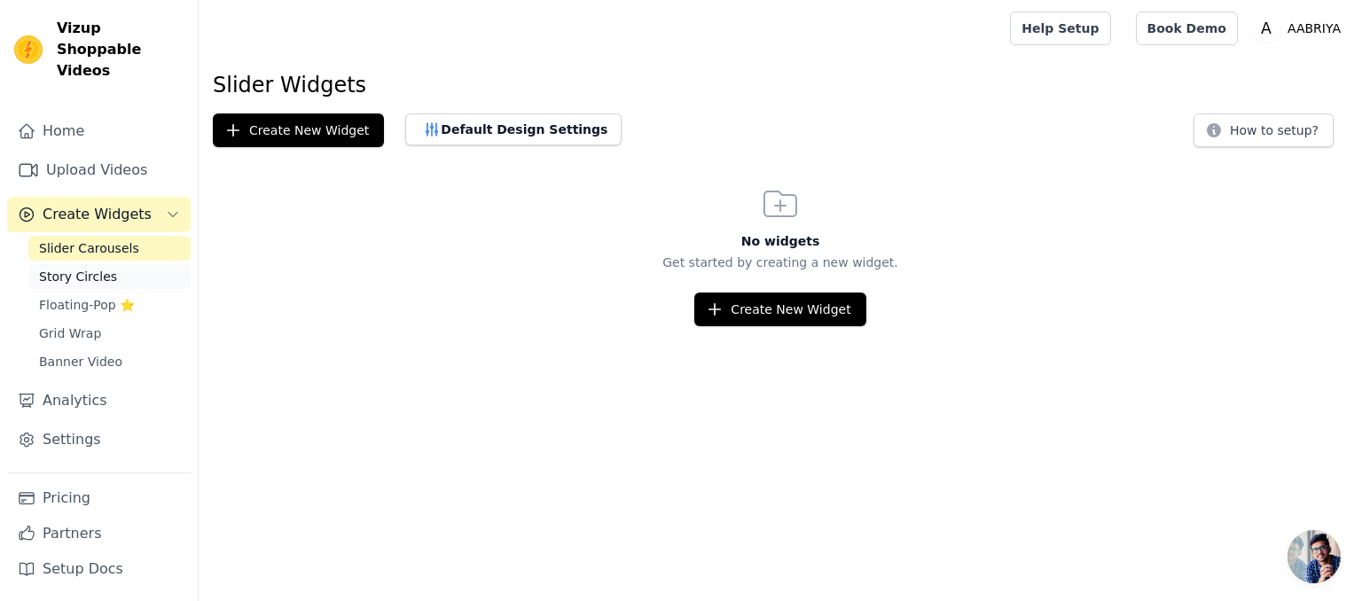
click at [42, 268] on span "Story Circles" at bounding box center [78, 277] width 78 height 18
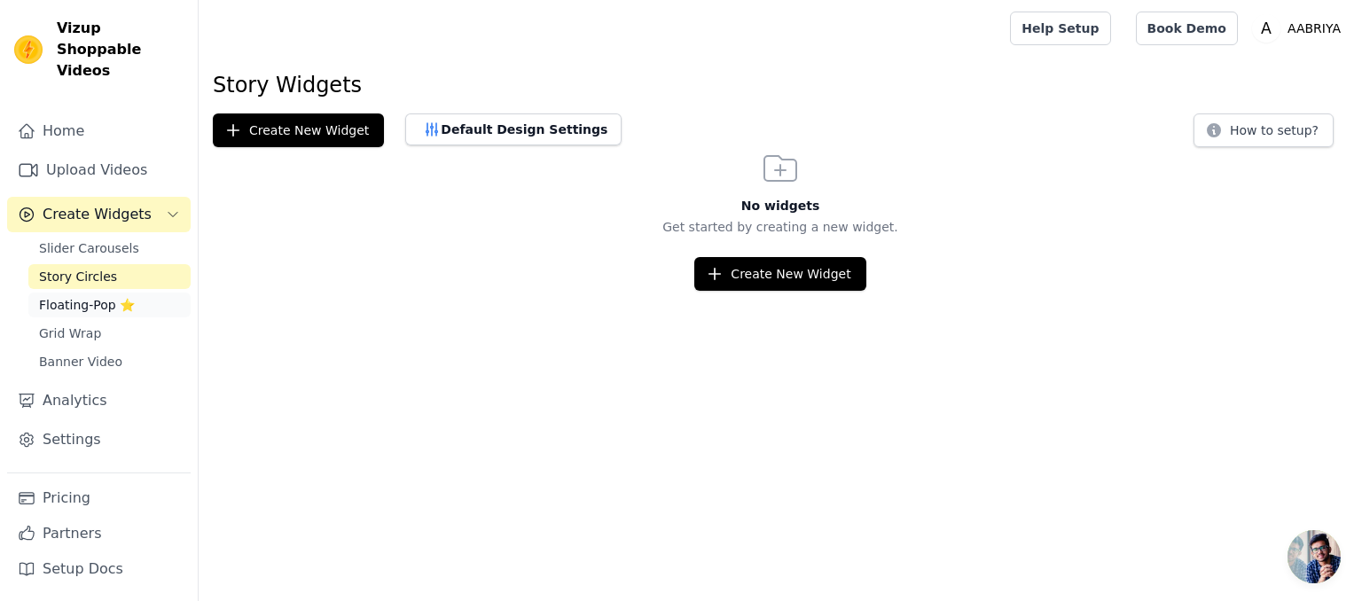
click at [92, 296] on span "Floating-Pop ⭐" at bounding box center [87, 305] width 96 height 18
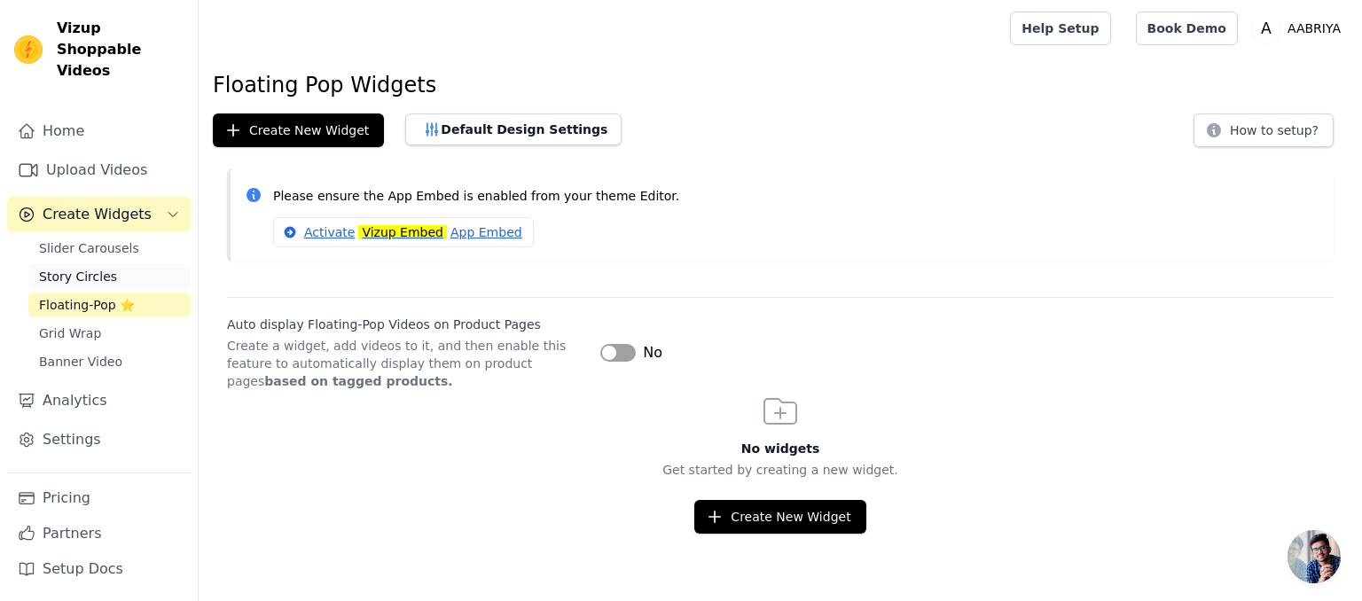
click at [78, 264] on link "Story Circles" at bounding box center [109, 276] width 162 height 25
